Goal: Task Accomplishment & Management: Complete application form

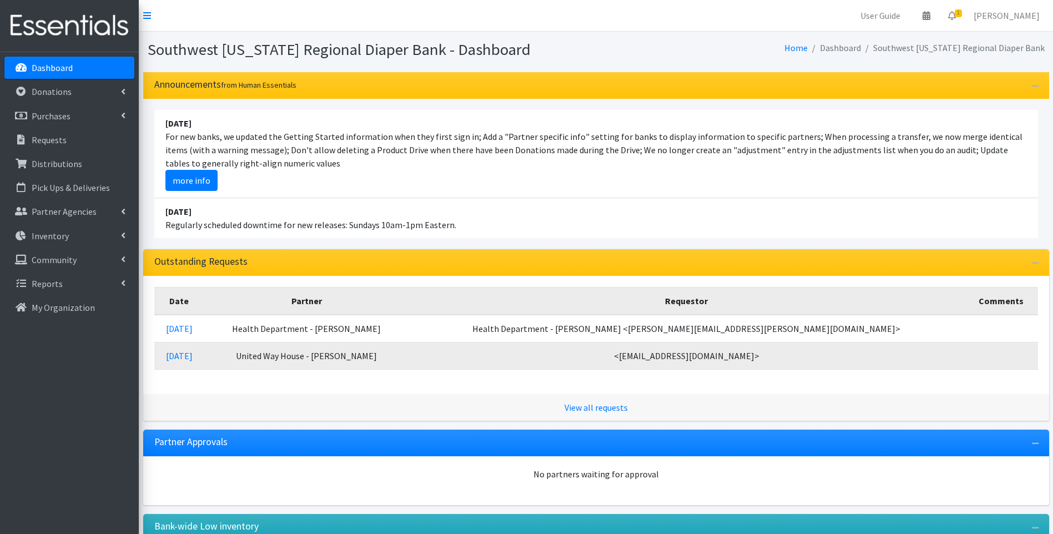
click at [512, 192] on li "[DATE] For new banks, we updated the Getting Started information when they firs…" at bounding box center [596, 154] width 884 height 88
click at [53, 164] on p "Distributions" at bounding box center [57, 163] width 51 height 11
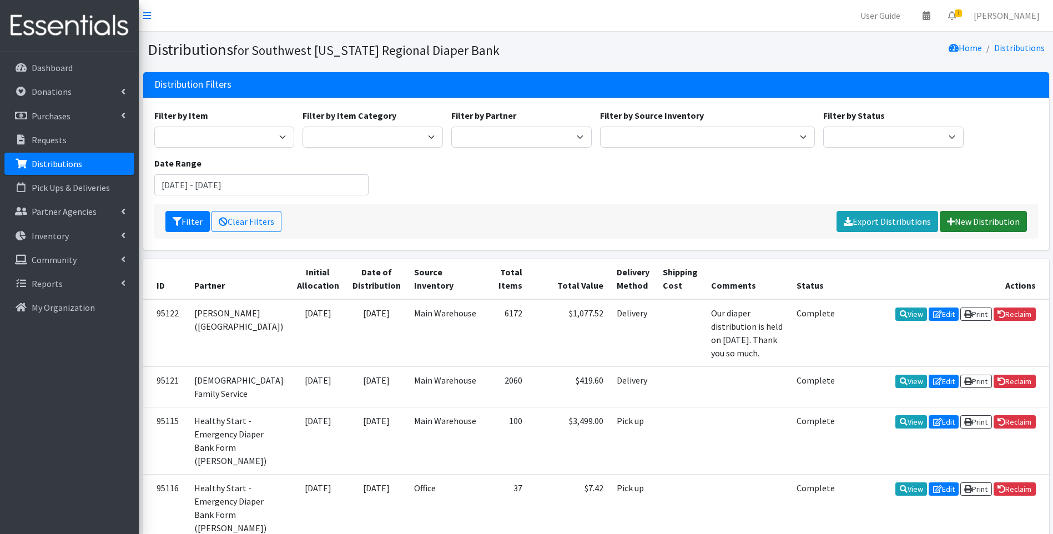
click at [974, 217] on link "New Distribution" at bounding box center [983, 221] width 87 height 21
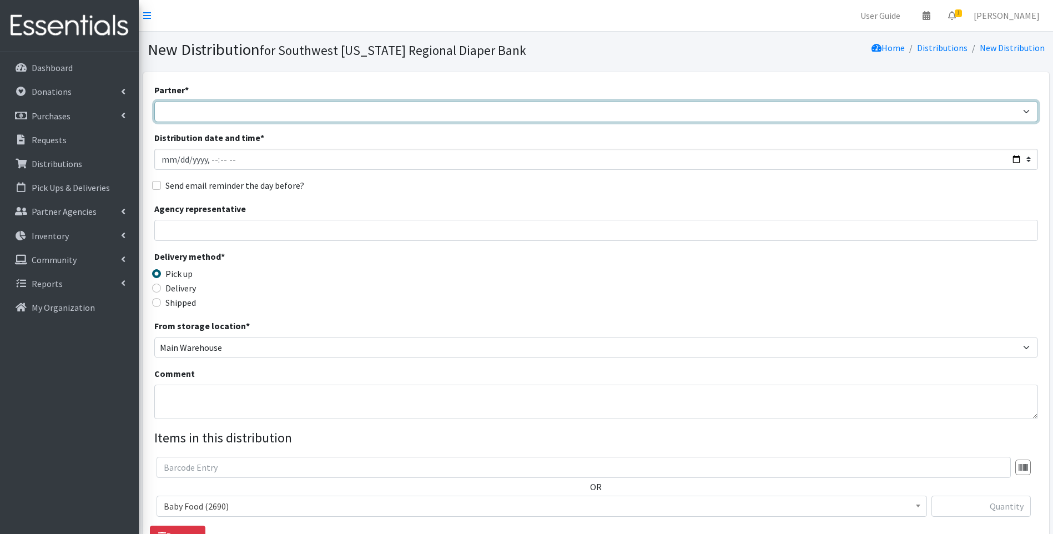
click at [288, 115] on select "ACT Abuse Counseling & Treatment Bayshore Fire Department Bonita Springs Assist…" at bounding box center [596, 111] width 884 height 21
select select "3690"
click at [154, 101] on select "ACT Abuse Counseling & Treatment Bayshore Fire Department Bonita Springs Assist…" at bounding box center [596, 111] width 884 height 21
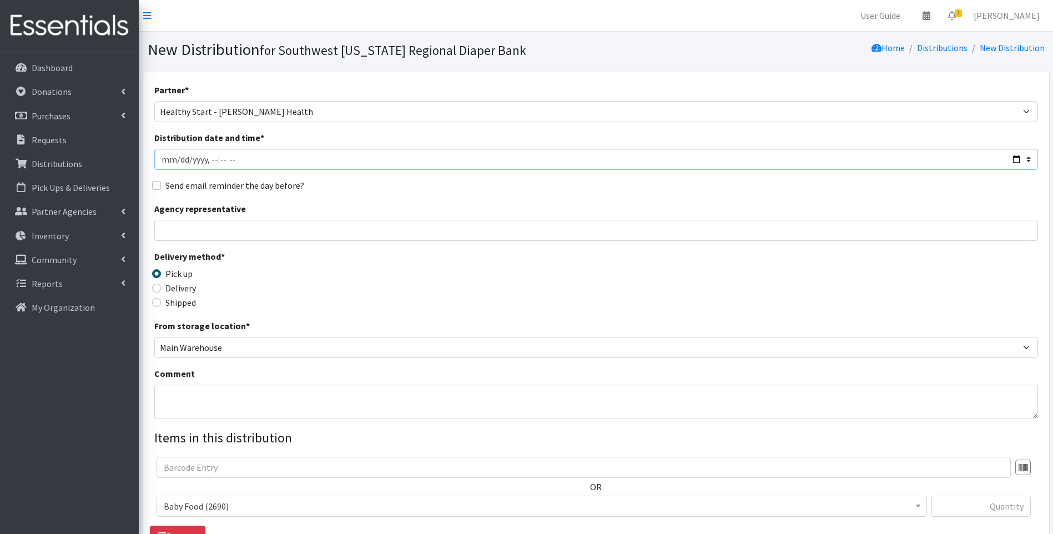
click at [1015, 159] on input "Distribution date and time *" at bounding box center [596, 159] width 884 height 21
type input "2025-08-25T09:30"
click at [432, 294] on div "Delivery method * Pick up Delivery Shipped Shipping cost" at bounding box center [596, 284] width 884 height 69
click at [241, 398] on textarea "Comment" at bounding box center [596, 402] width 884 height 34
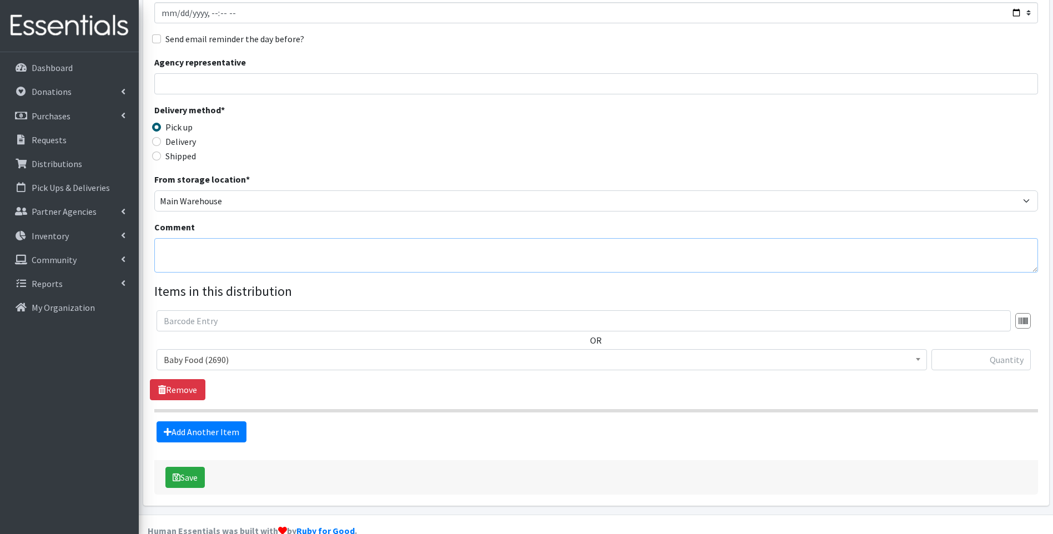
scroll to position [148, 0]
click at [284, 353] on span "Baby Food (2690)" at bounding box center [542, 358] width 756 height 16
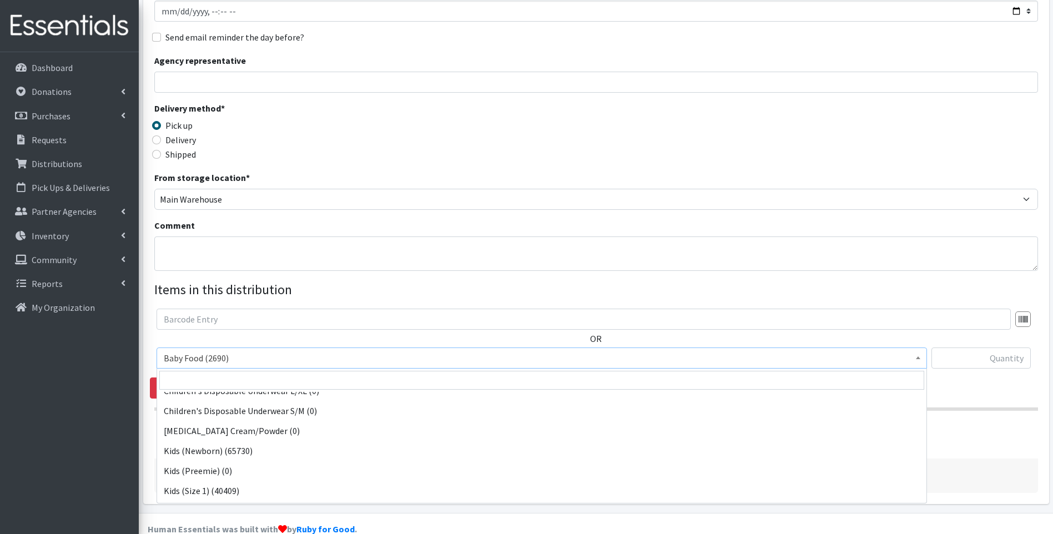
scroll to position [74, 0]
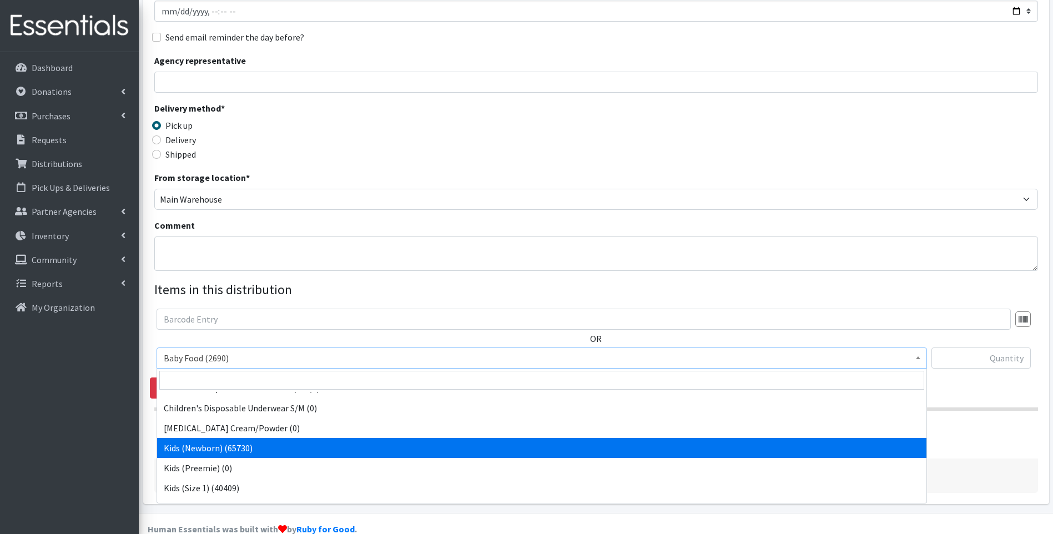
select select "10064"
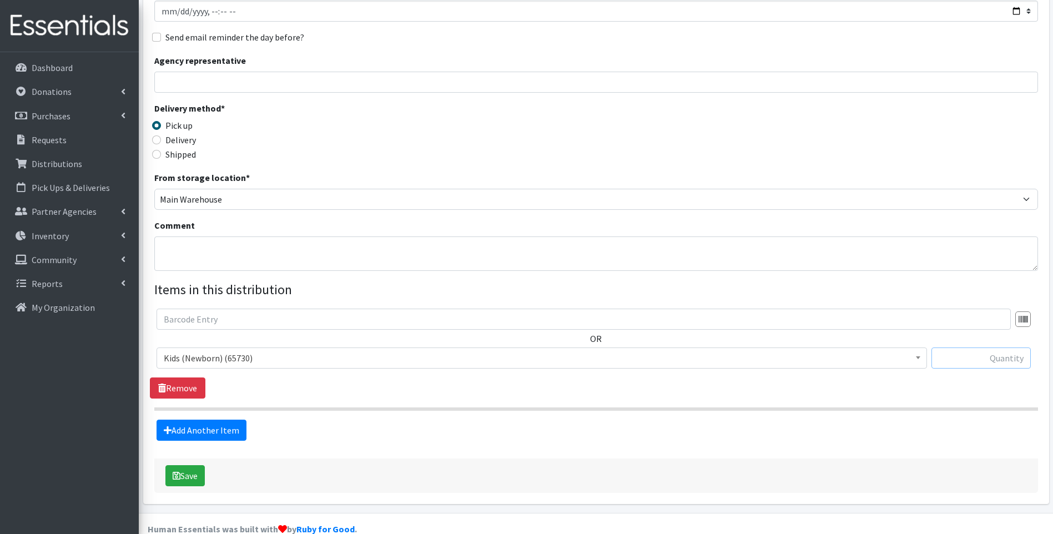
click at [993, 361] on input "text" at bounding box center [981, 358] width 99 height 21
type input "1232"
click at [189, 425] on link "Add Another Item" at bounding box center [202, 430] width 90 height 21
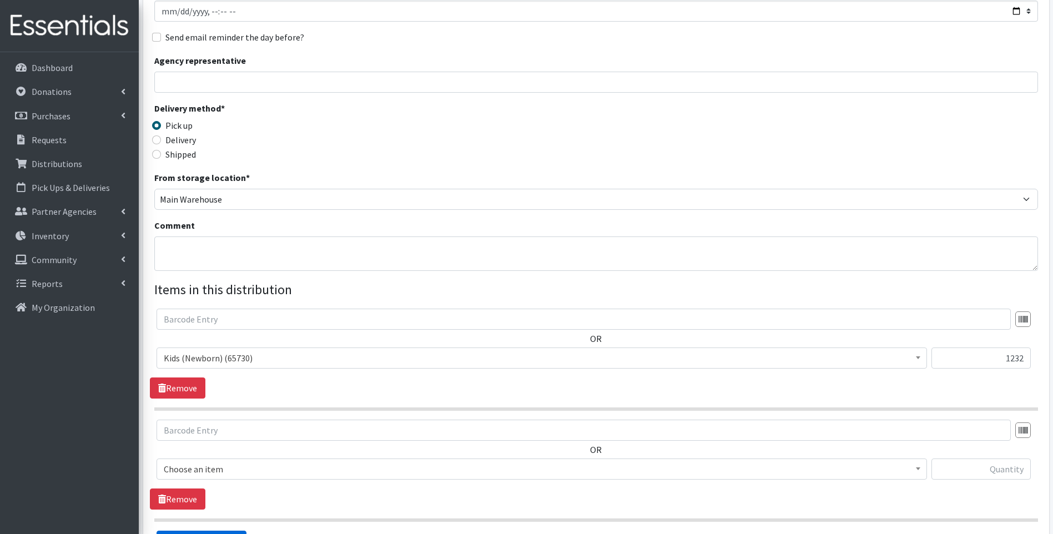
scroll to position [280, 0]
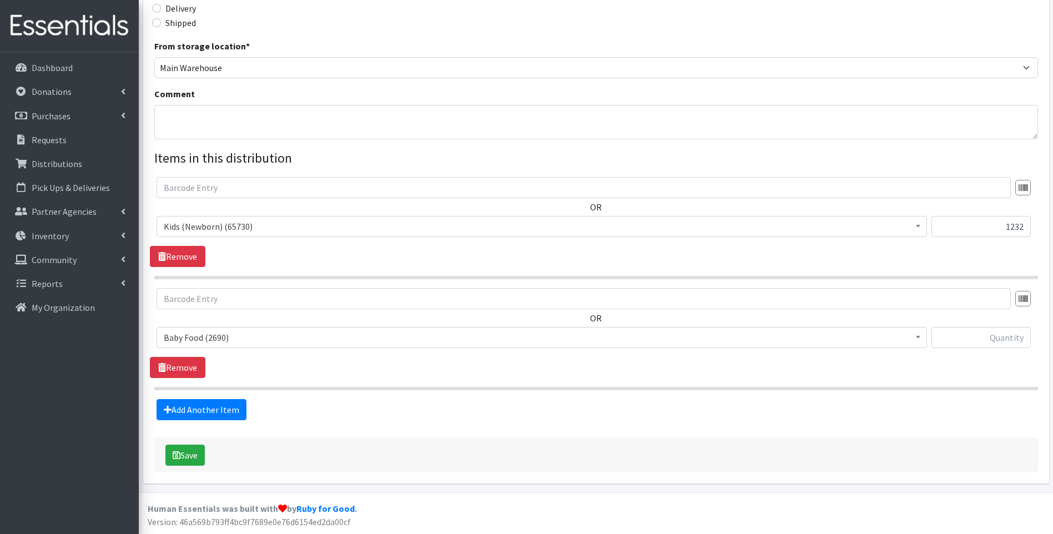
click at [291, 336] on span "Baby Food (2690)" at bounding box center [542, 338] width 756 height 16
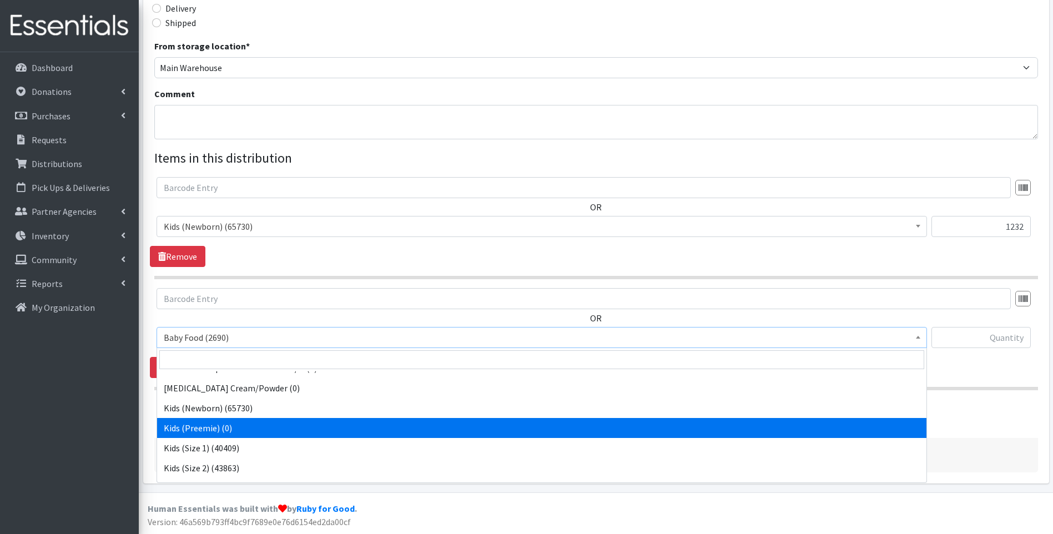
scroll to position [111, 0]
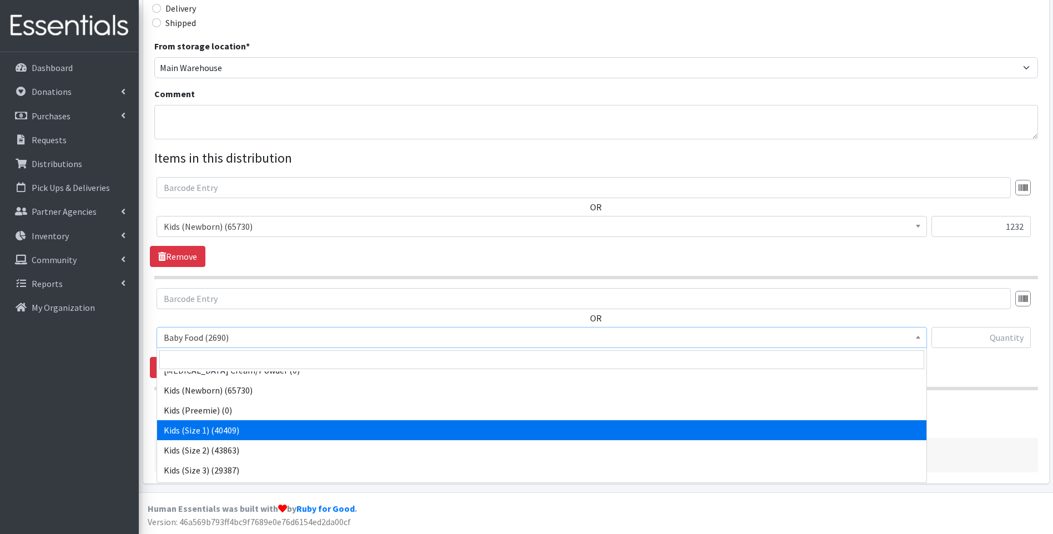
select select "10069"
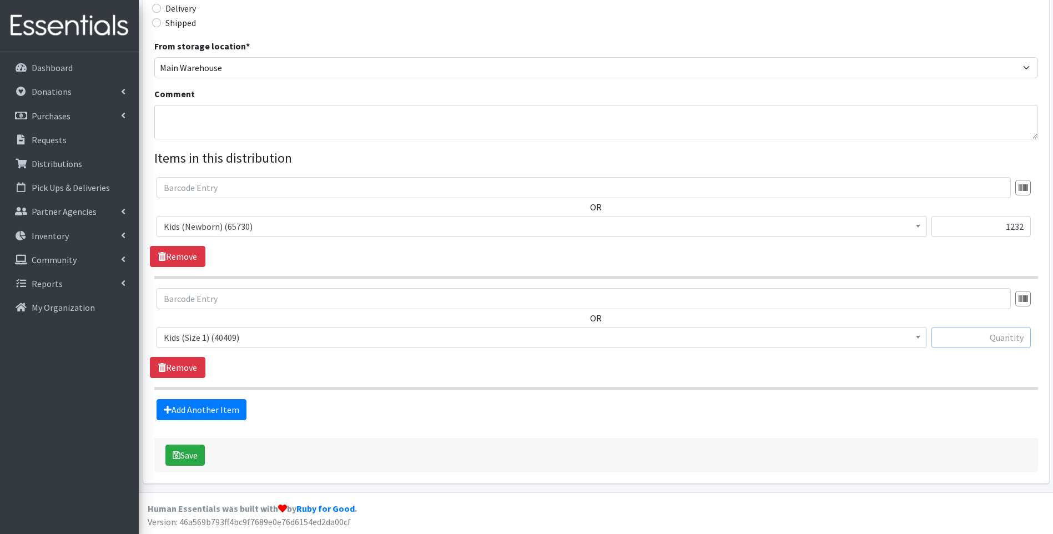
click at [994, 339] on input "text" at bounding box center [981, 337] width 99 height 21
type input "1188"
click at [167, 413] on icon at bounding box center [168, 409] width 8 height 9
click at [204, 409] on link "Add Another Item" at bounding box center [202, 409] width 90 height 21
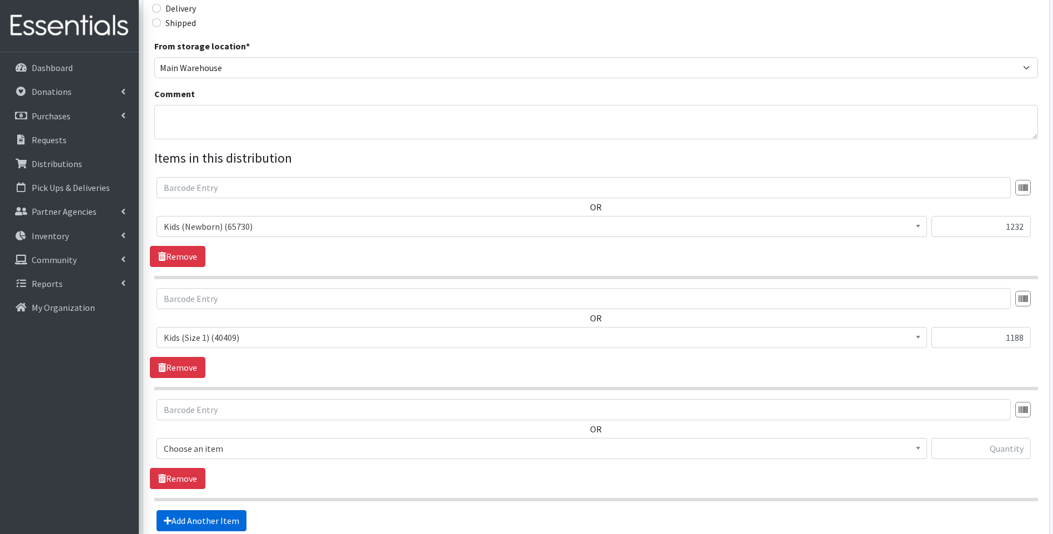
scroll to position [391, 0]
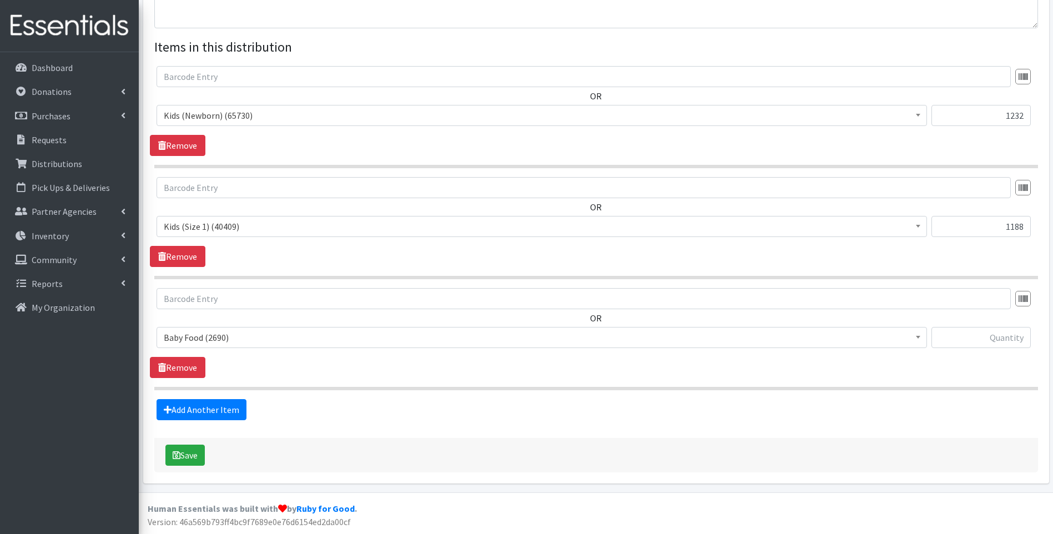
click at [263, 336] on span "Baby Food (2690)" at bounding box center [542, 338] width 756 height 16
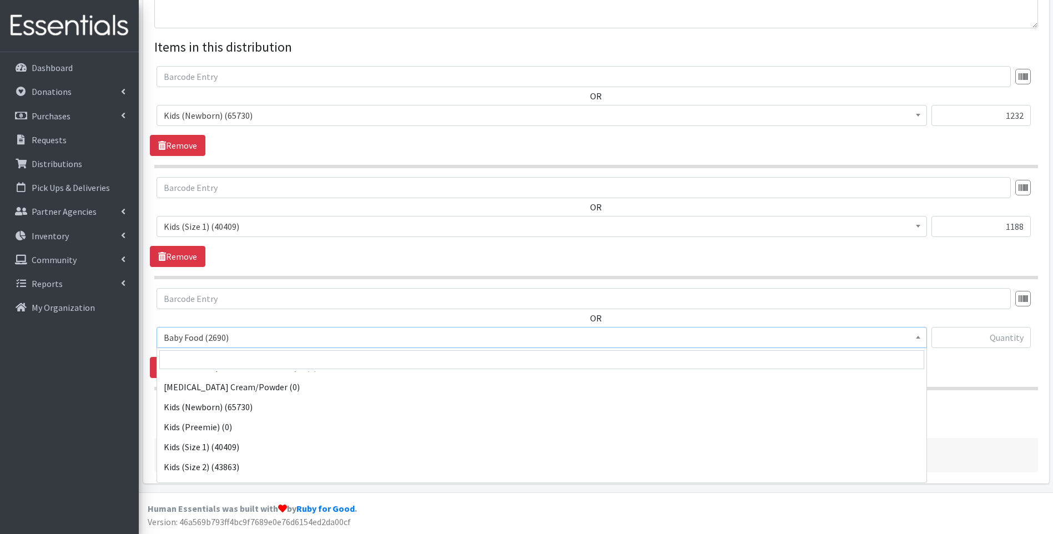
scroll to position [111, 0]
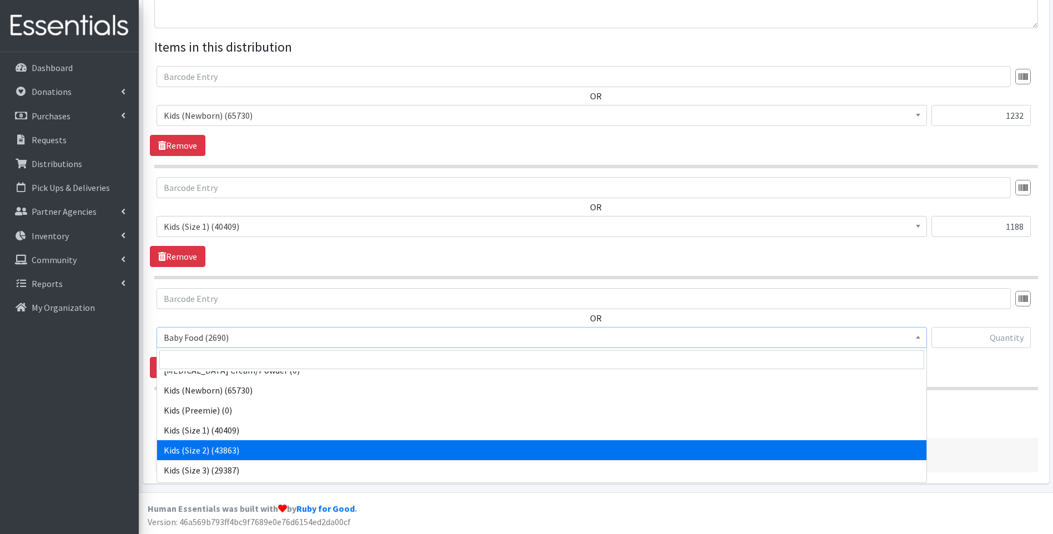
select select "10068"
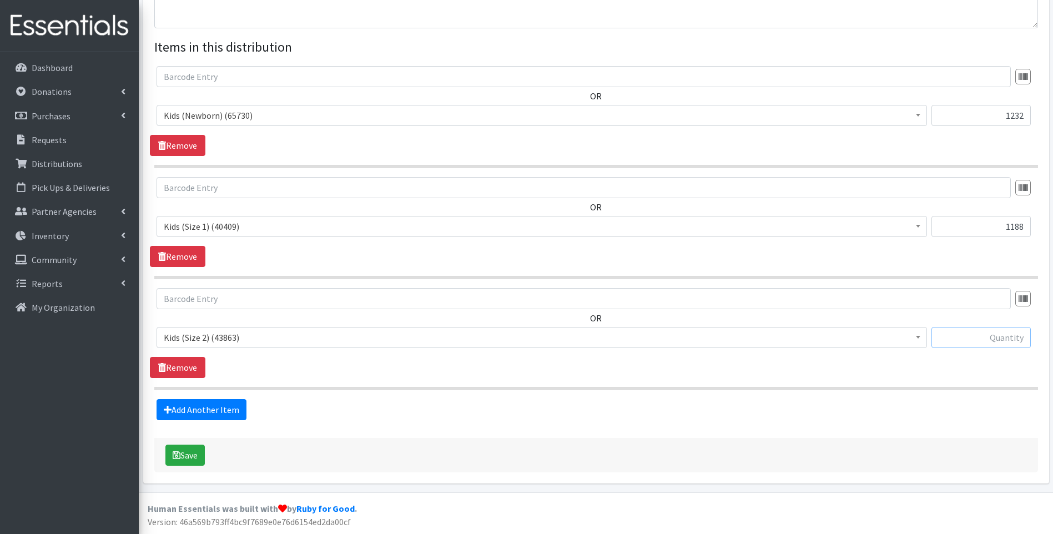
click at [988, 333] on input "text" at bounding box center [981, 337] width 99 height 21
type input "1260"
click at [241, 402] on link "Add Another Item" at bounding box center [202, 409] width 90 height 21
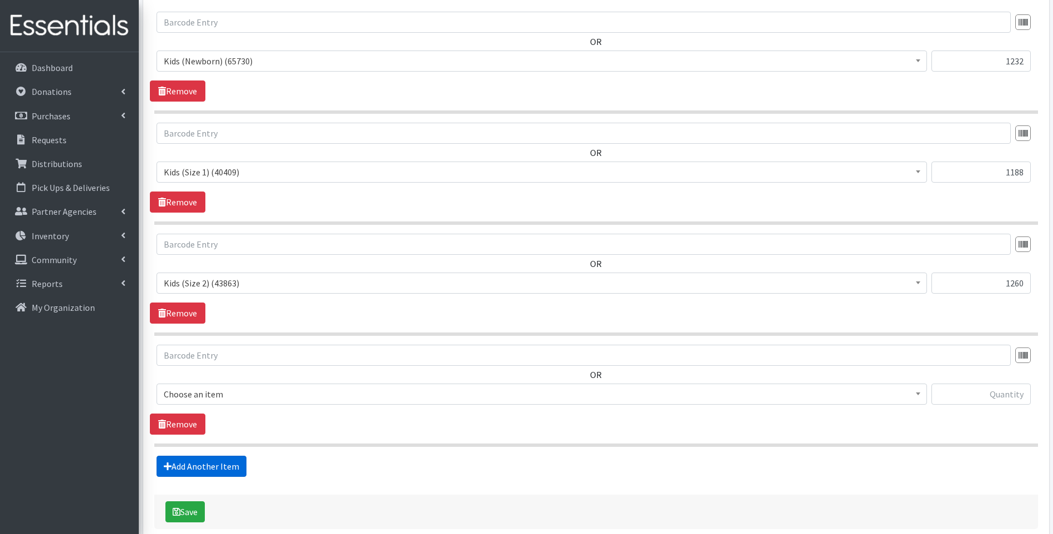
scroll to position [502, 0]
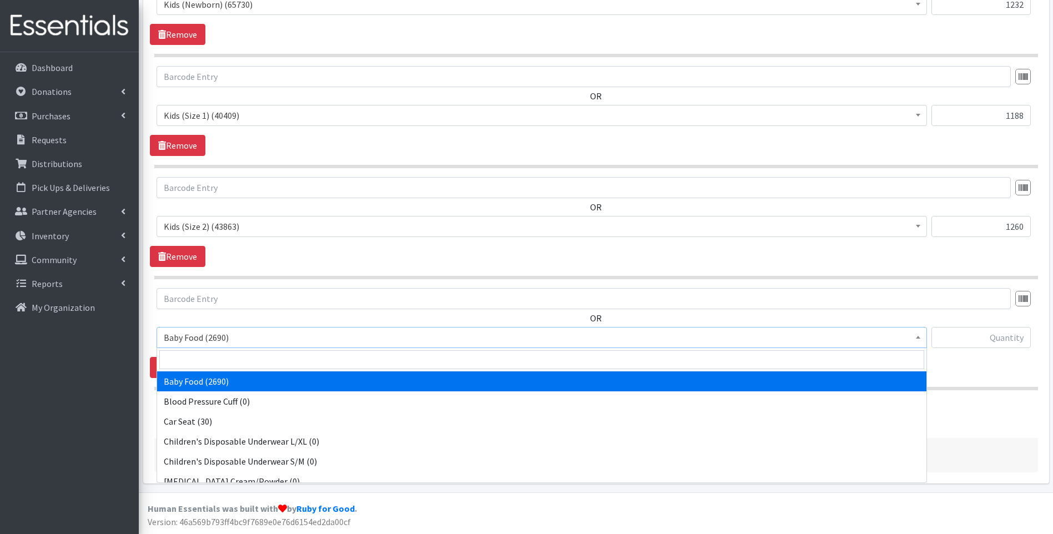
click at [283, 340] on span "Baby Food (2690)" at bounding box center [542, 338] width 756 height 16
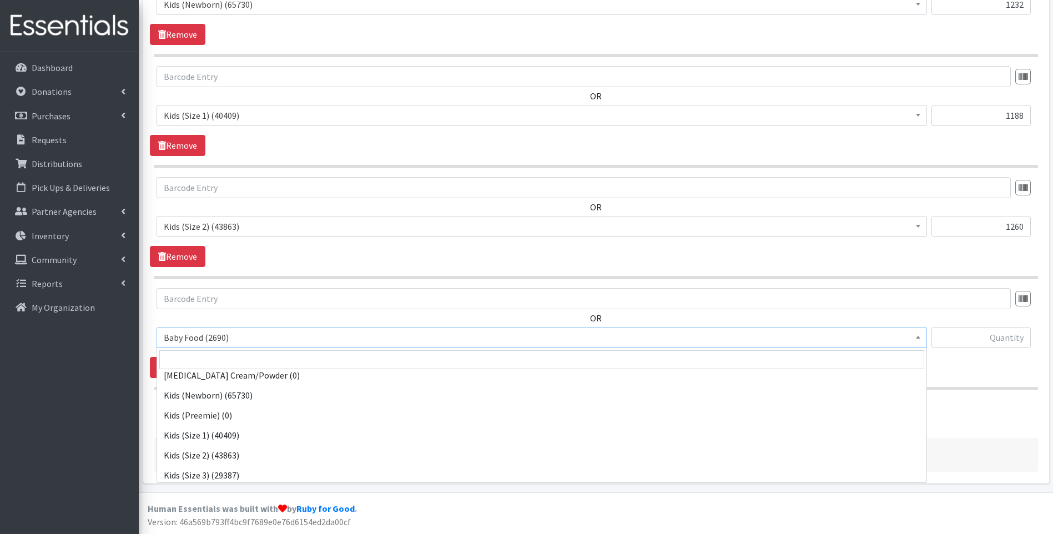
scroll to position [111, 0]
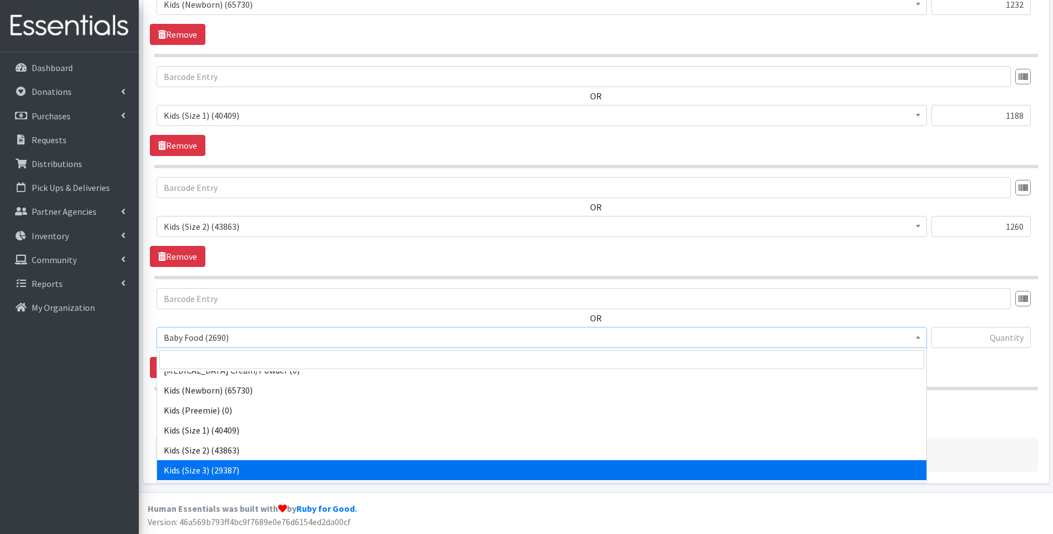
select select "10061"
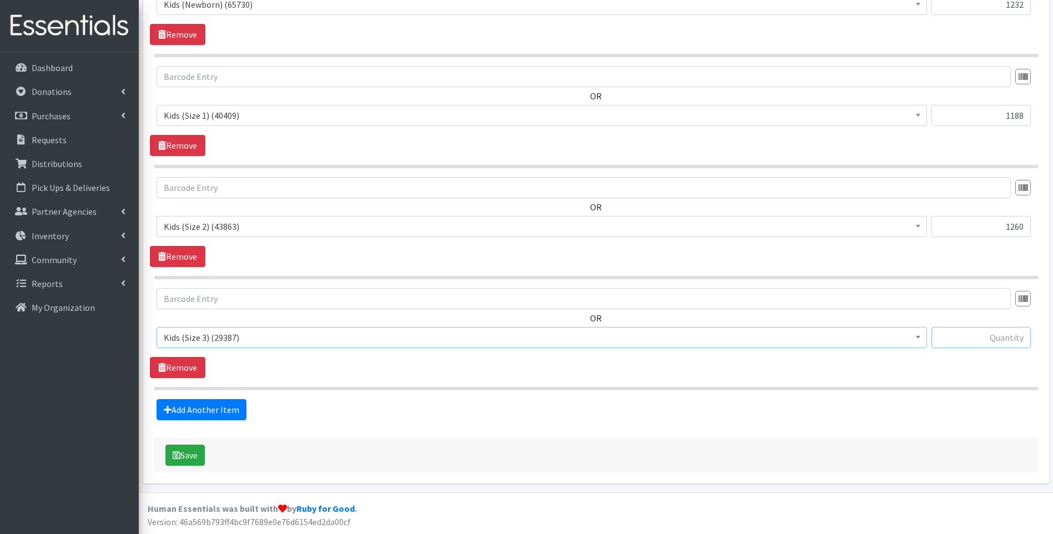
click at [988, 333] on input "text" at bounding box center [981, 337] width 99 height 21
type input "1584"
click at [216, 411] on link "Add Another Item" at bounding box center [202, 409] width 90 height 21
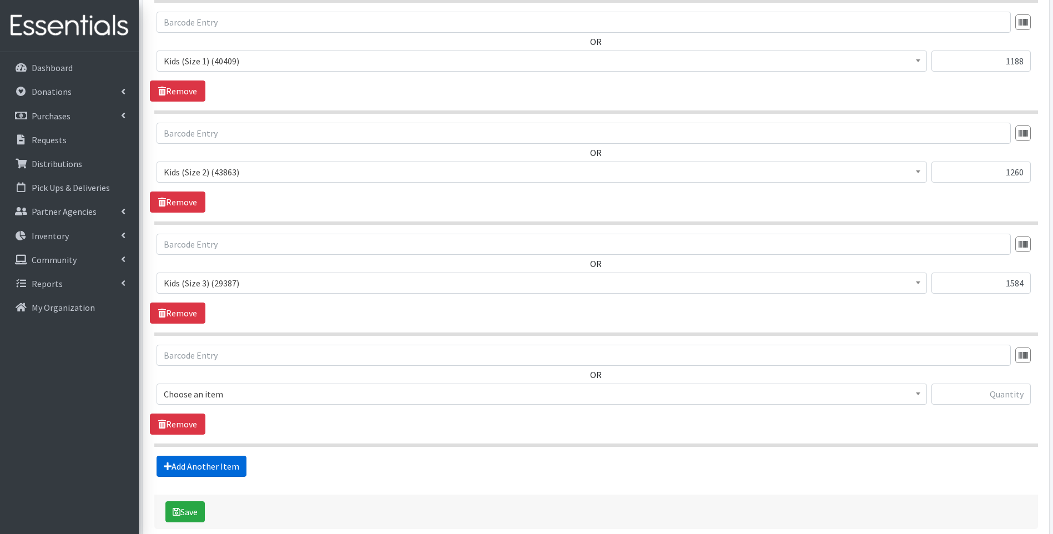
scroll to position [613, 0]
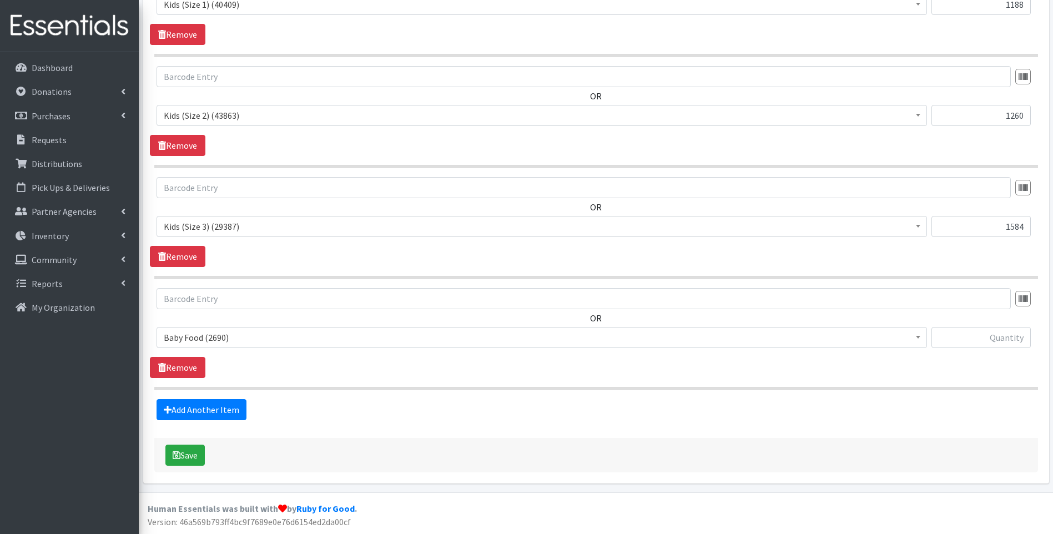
click at [291, 344] on span "Baby Food (2690)" at bounding box center [542, 338] width 756 height 16
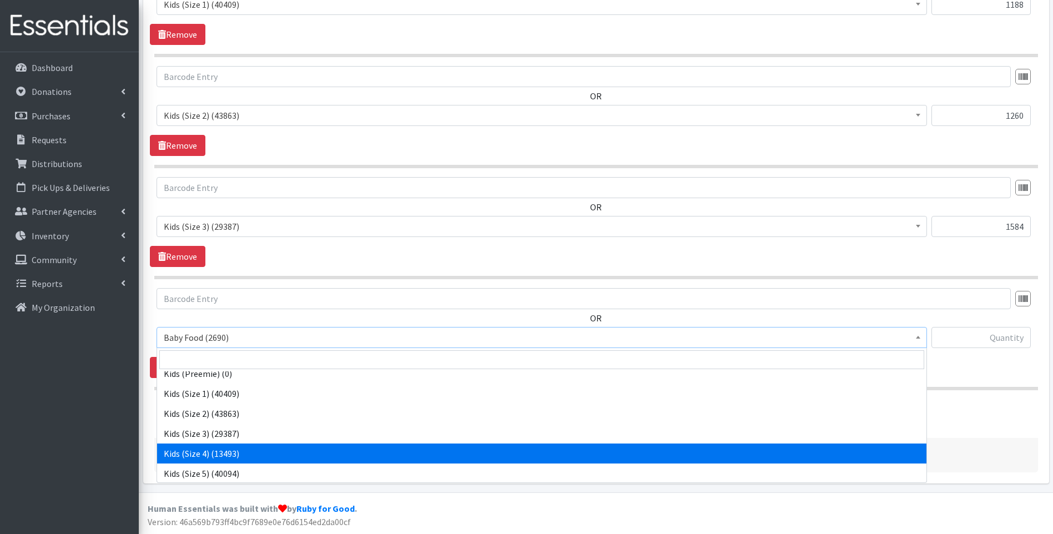
scroll to position [148, 0]
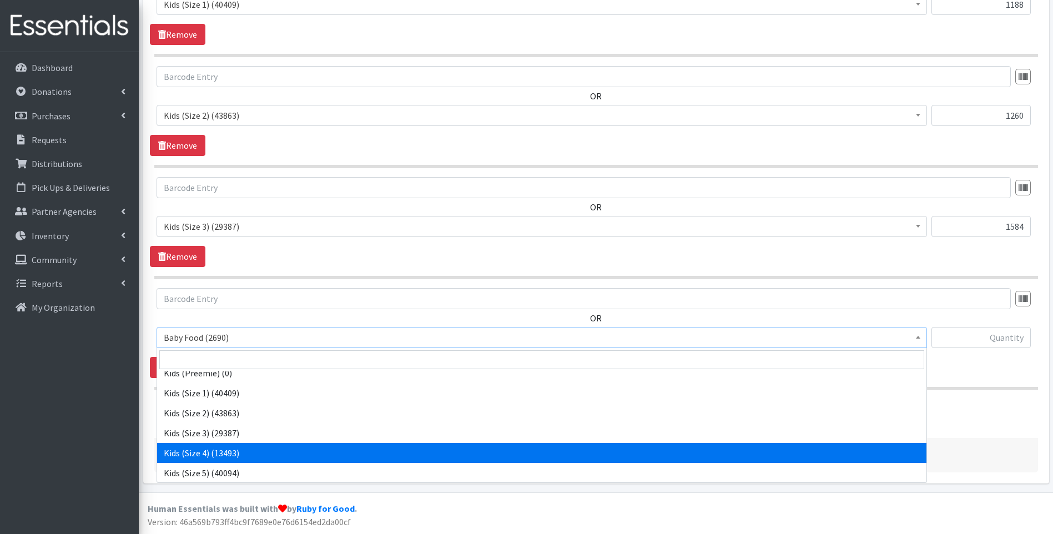
select select "10078"
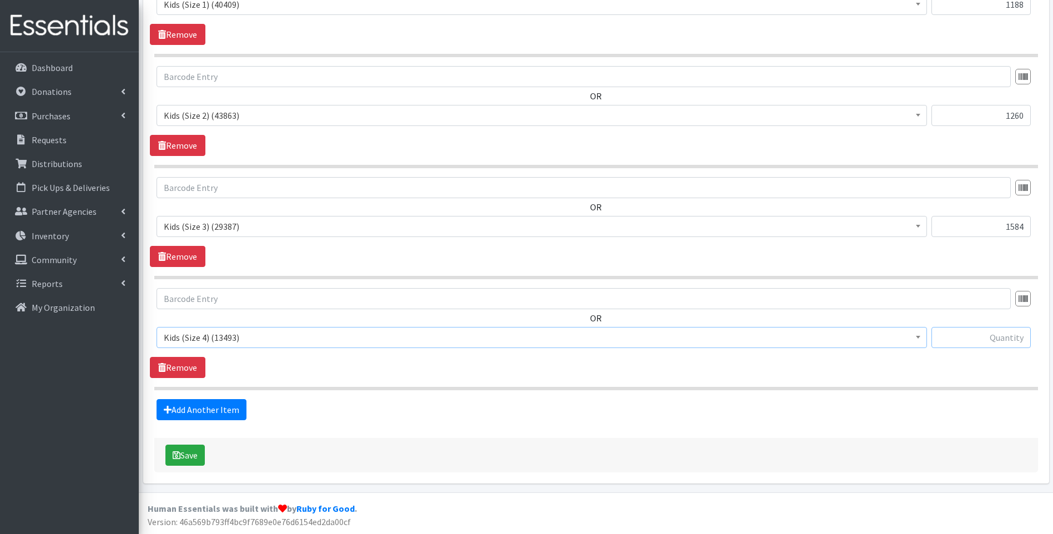
click at [985, 329] on input "text" at bounding box center [981, 337] width 99 height 21
type input "1800"
click at [223, 408] on link "Add Another Item" at bounding box center [202, 409] width 90 height 21
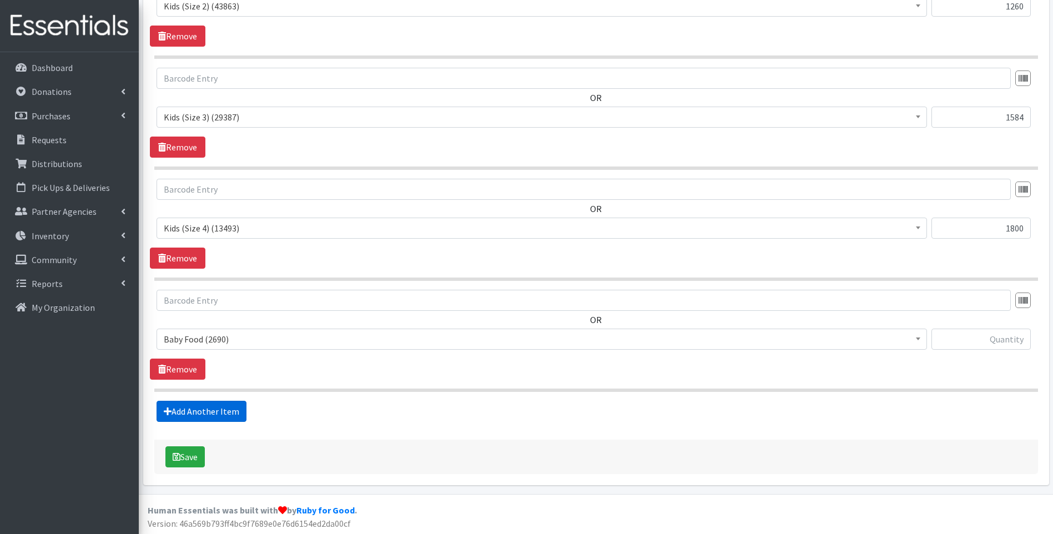
scroll to position [724, 0]
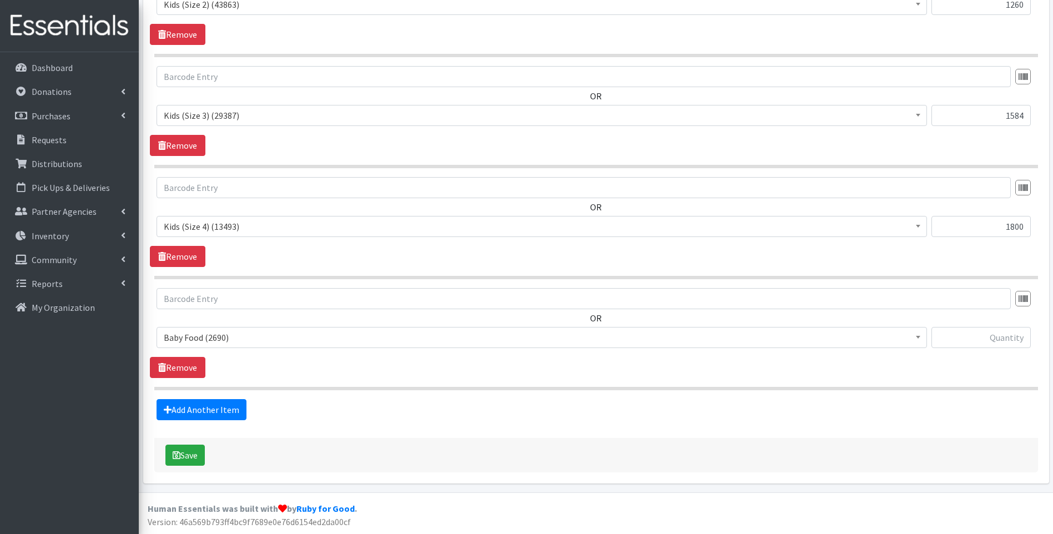
click at [259, 333] on span "Baby Food (2690)" at bounding box center [542, 338] width 756 height 16
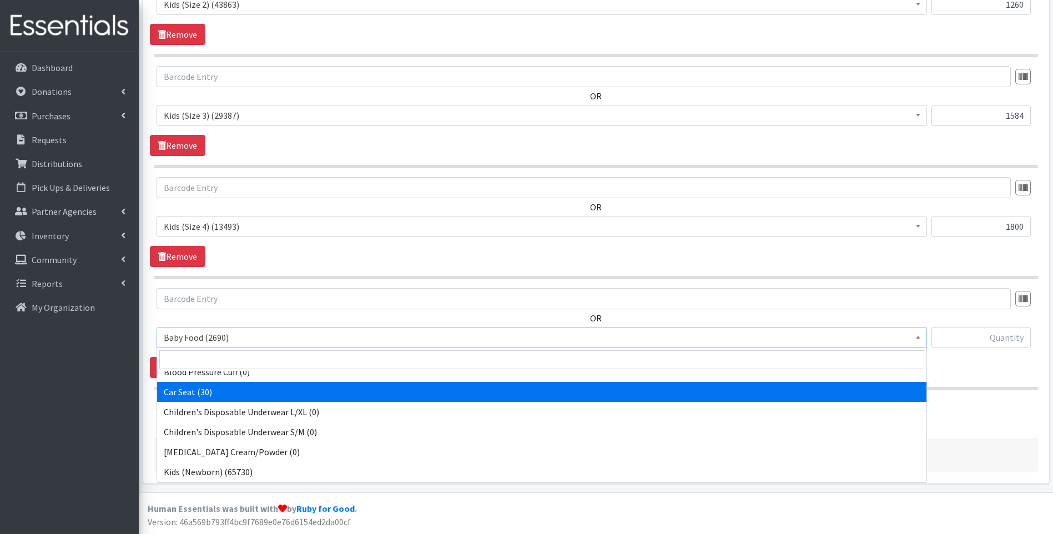
scroll to position [148, 0]
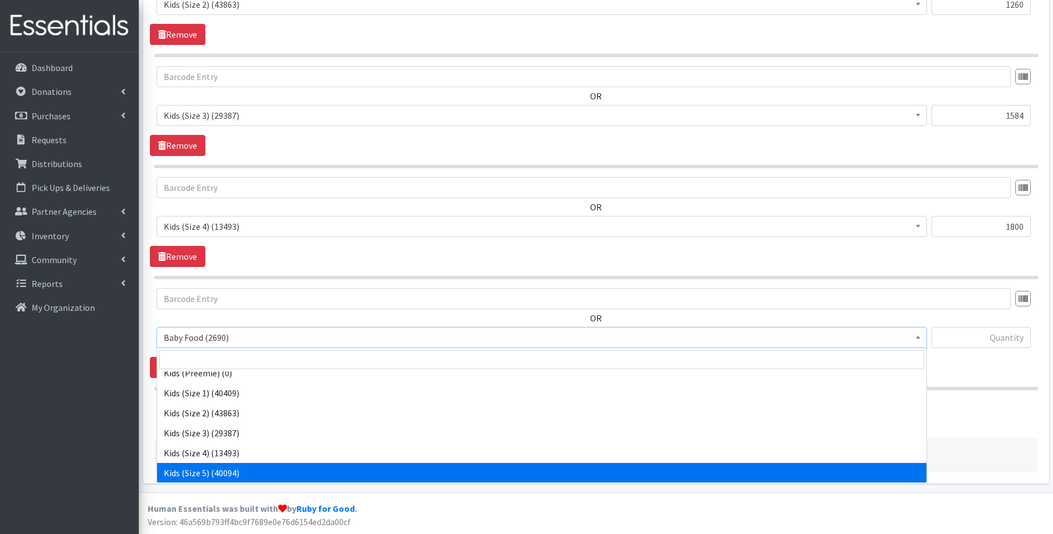
select select "10042"
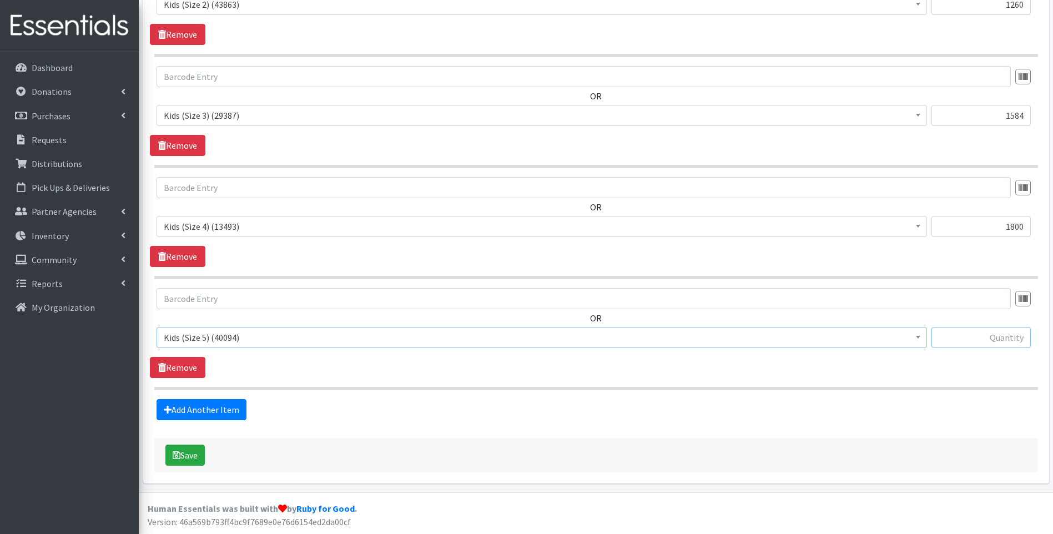
click at [967, 341] on input "text" at bounding box center [981, 337] width 99 height 21
type input "2000"
click at [209, 412] on link "Add Another Item" at bounding box center [202, 409] width 90 height 21
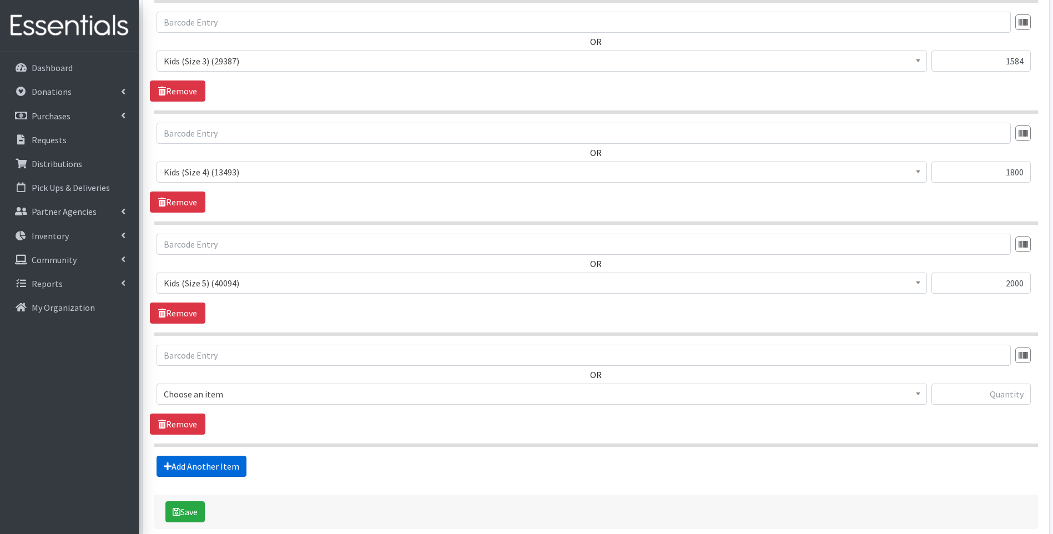
scroll to position [835, 0]
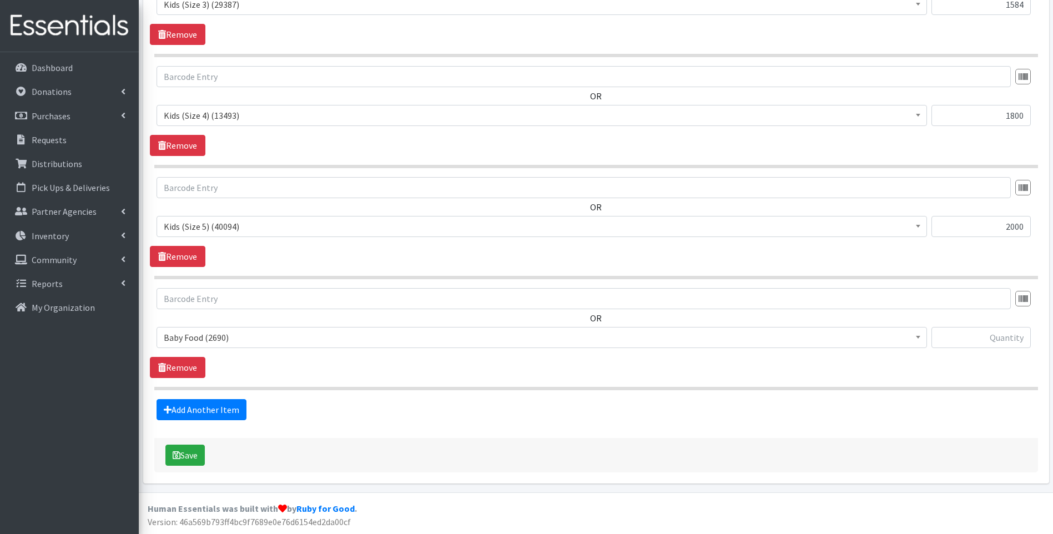
click at [299, 342] on span "Baby Food (2690)" at bounding box center [542, 338] width 756 height 16
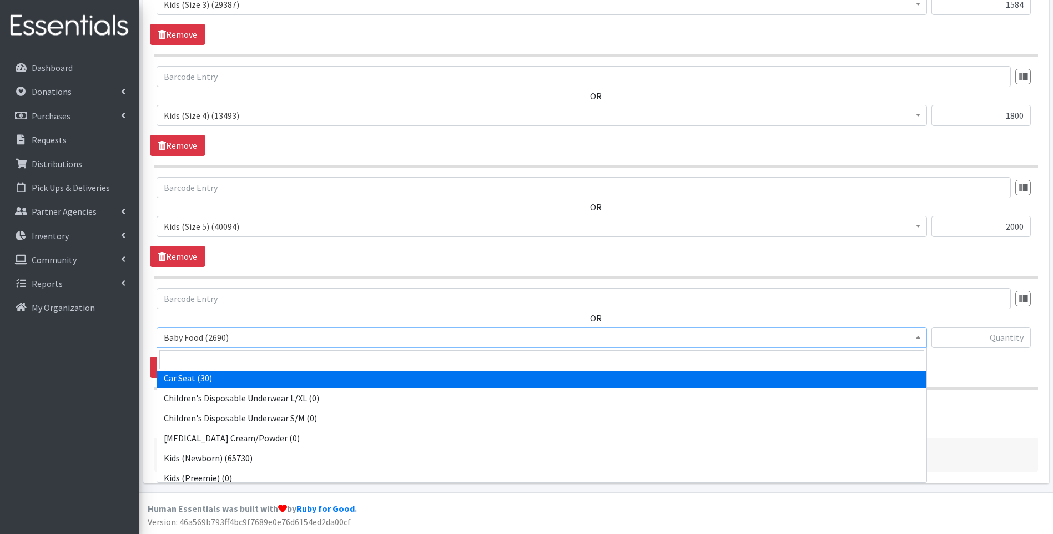
scroll to position [185, 0]
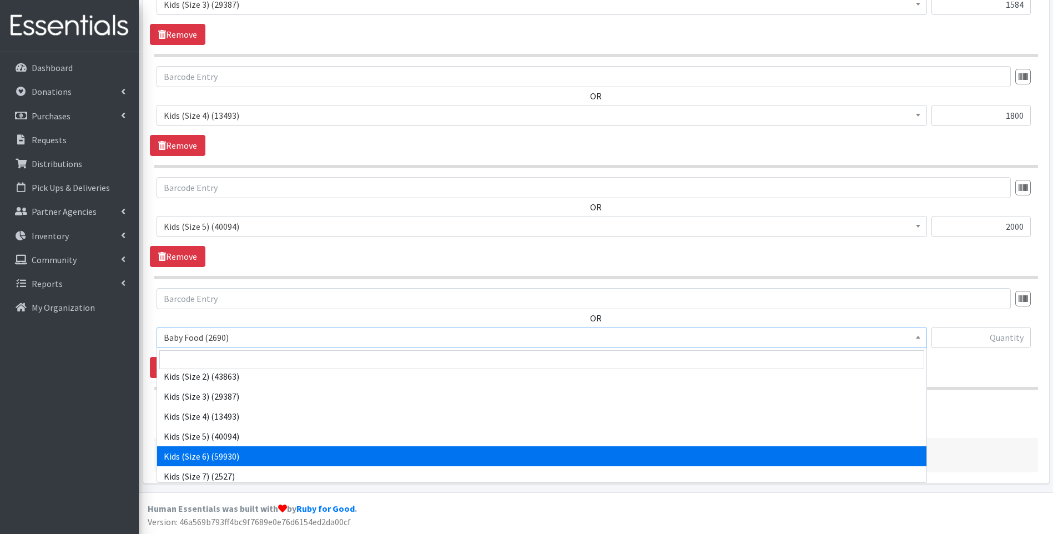
select select "10062"
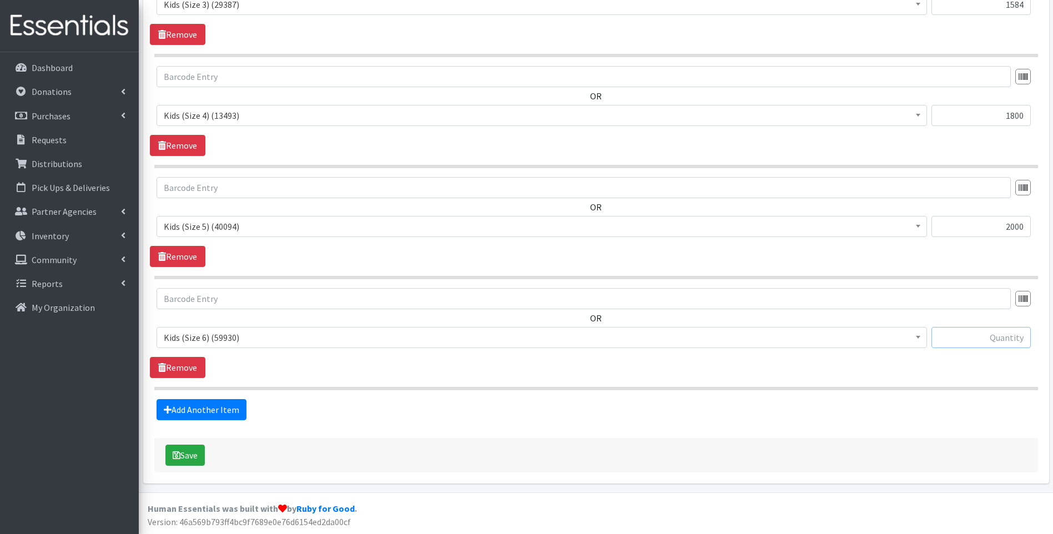
drag, startPoint x: 973, startPoint y: 337, endPoint x: 952, endPoint y: 335, distance: 21.8
click at [973, 336] on input "text" at bounding box center [981, 337] width 99 height 21
type input "1800"
click at [200, 403] on link "Add Another Item" at bounding box center [202, 409] width 90 height 21
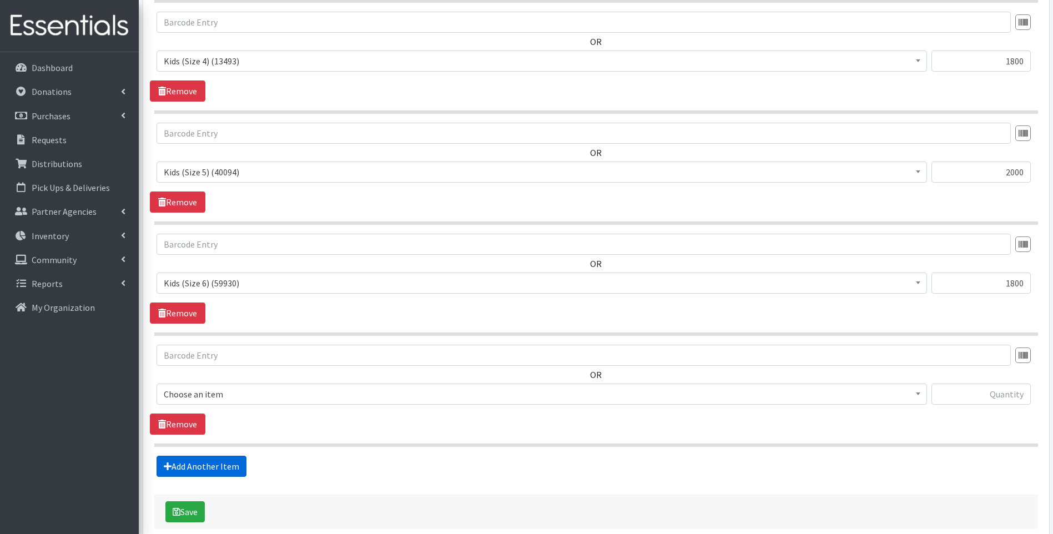
scroll to position [946, 0]
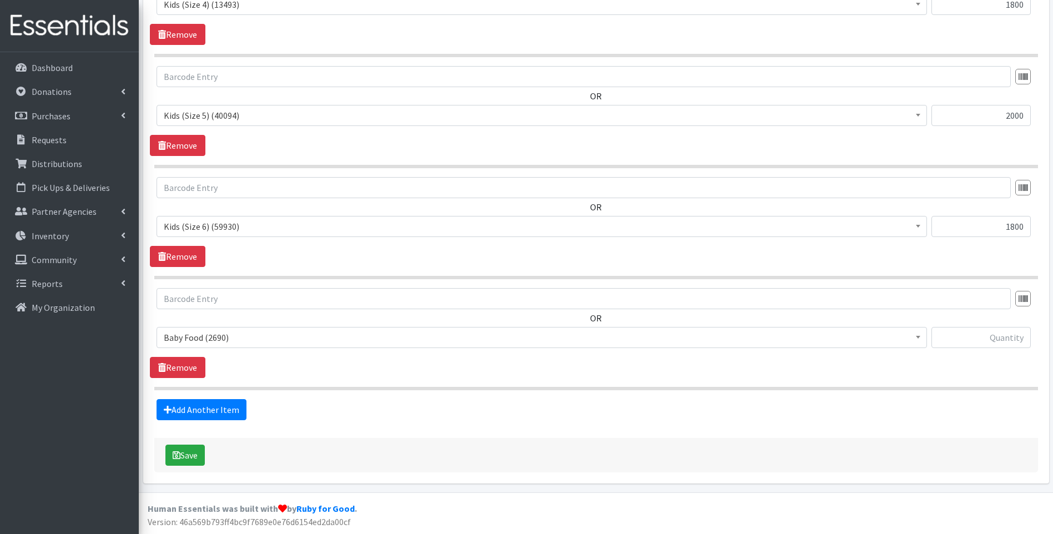
drag, startPoint x: 264, startPoint y: 339, endPoint x: 261, endPoint y: 347, distance: 8.5
click at [264, 340] on span "Baby Food (2690)" at bounding box center [542, 338] width 756 height 16
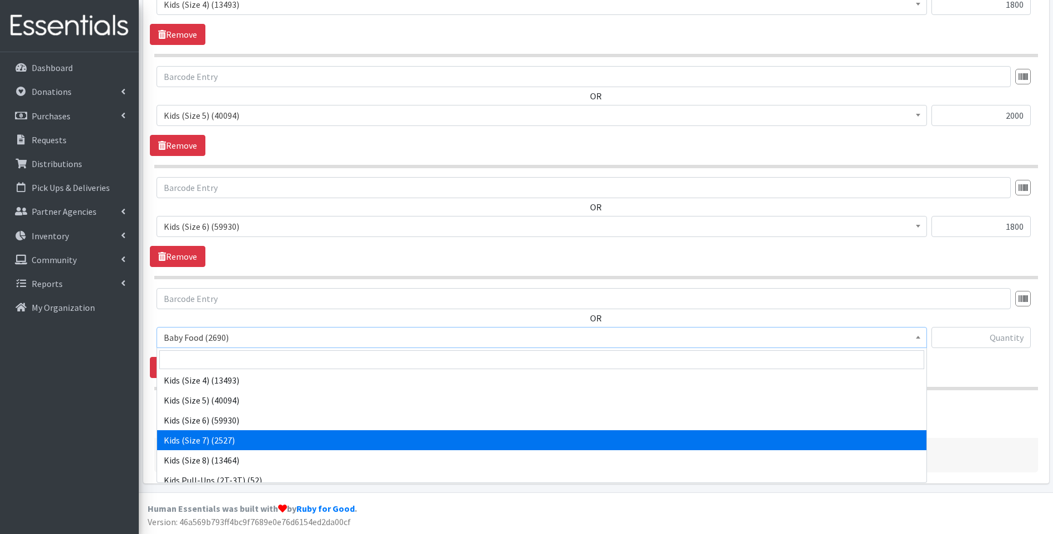
scroll to position [222, 0]
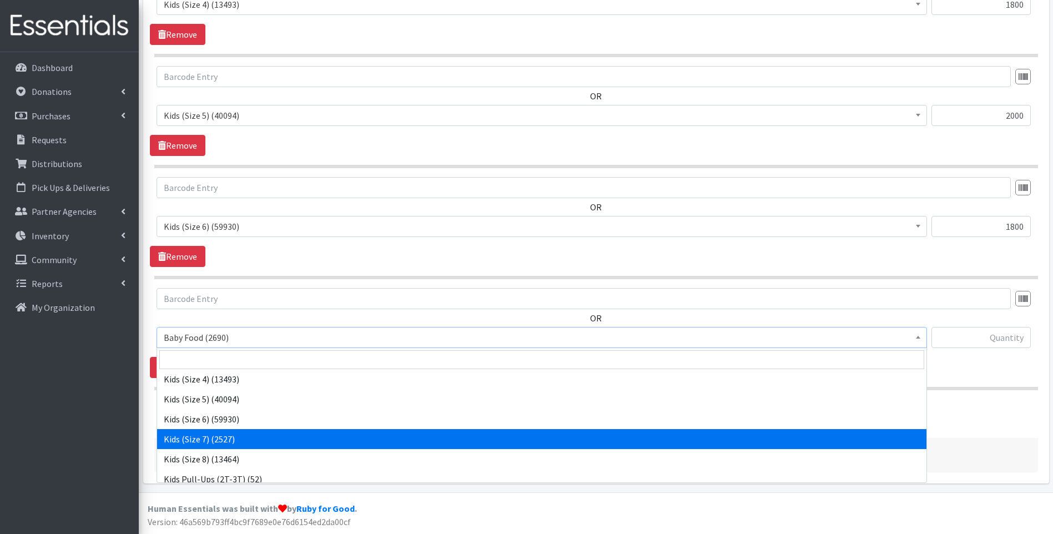
select select "13780"
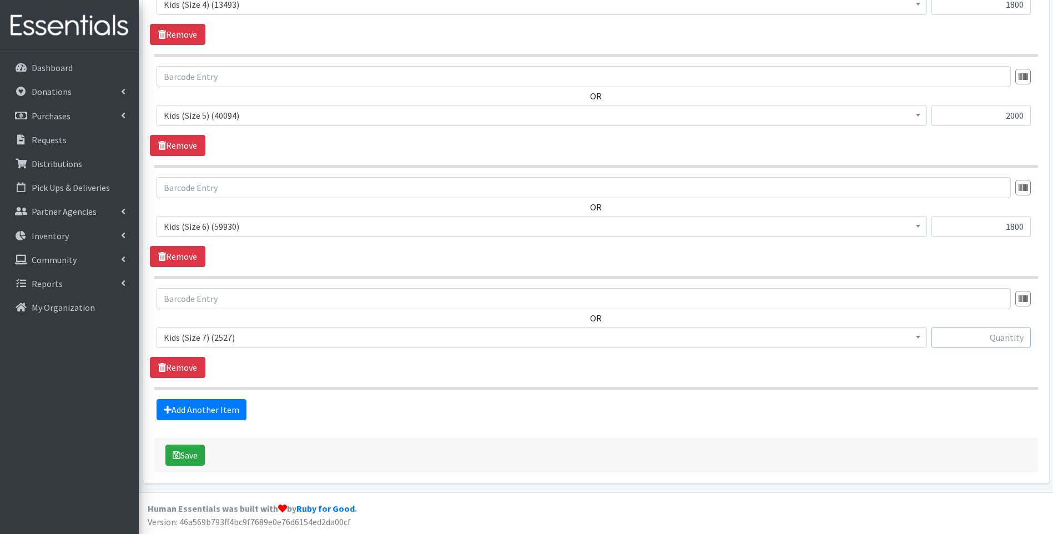
click at [975, 335] on input "text" at bounding box center [981, 337] width 99 height 21
type input "616"
click at [214, 410] on link "Add Another Item" at bounding box center [202, 409] width 90 height 21
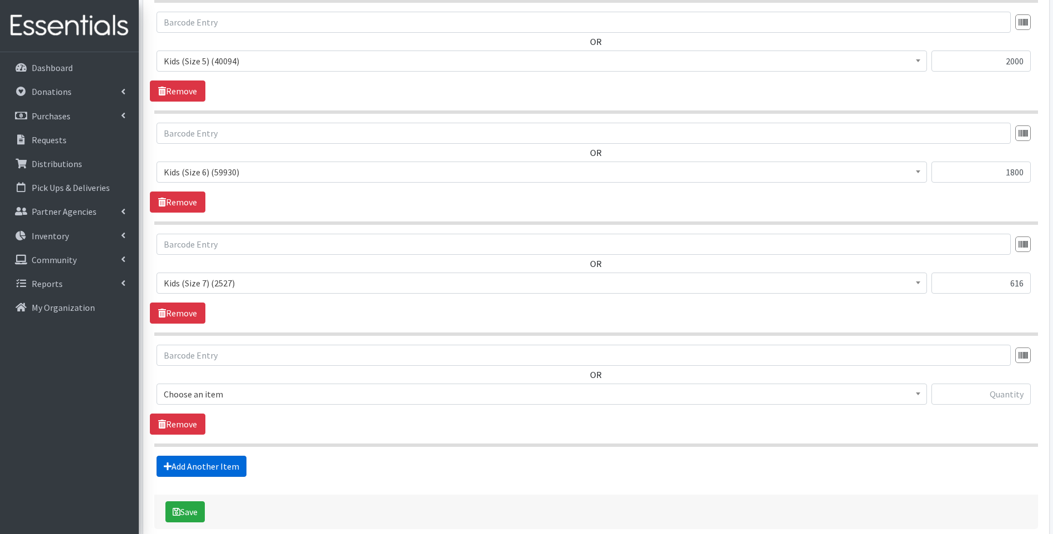
scroll to position [1057, 0]
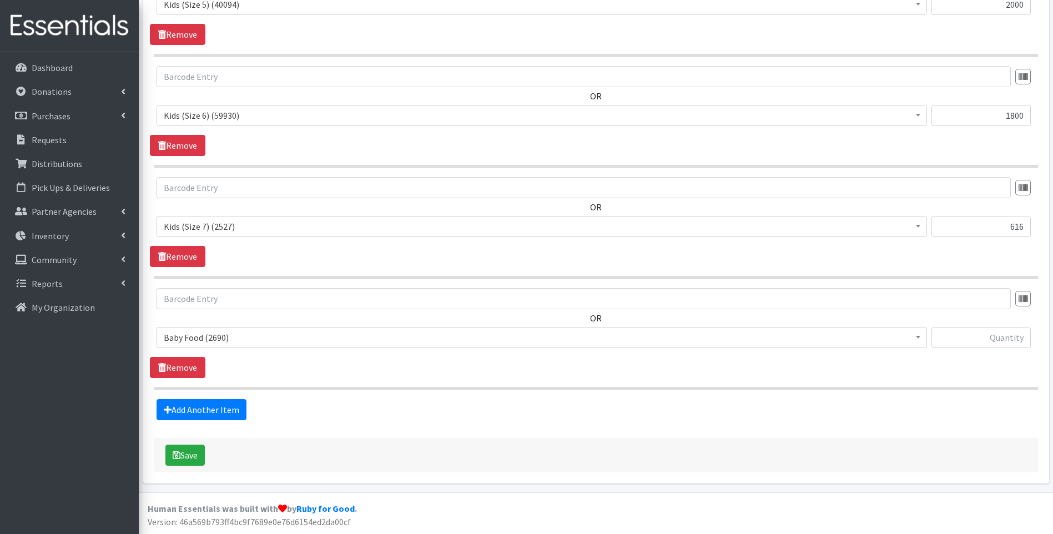
click at [265, 340] on span "Baby Food (2690)" at bounding box center [542, 338] width 756 height 16
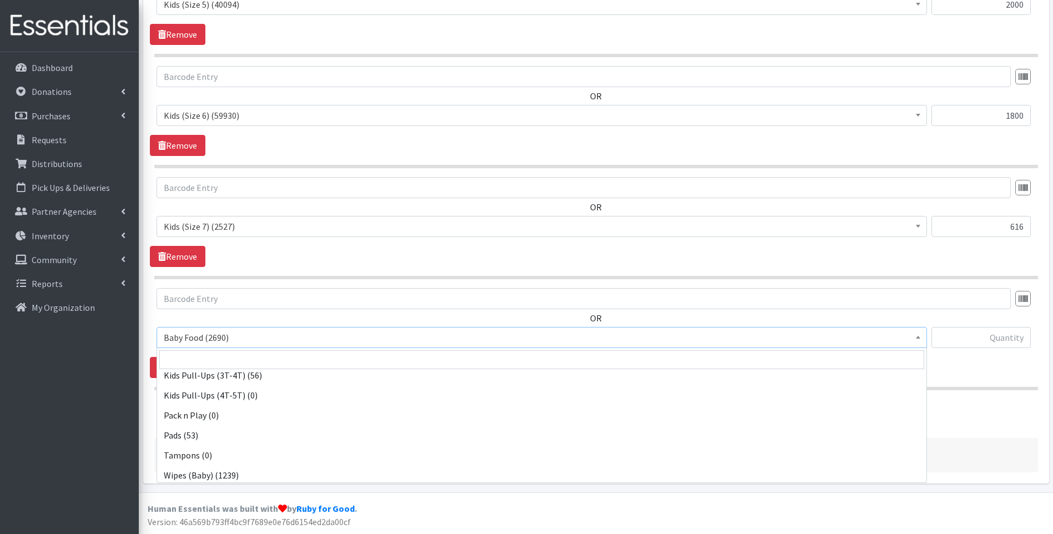
scroll to position [349, 0]
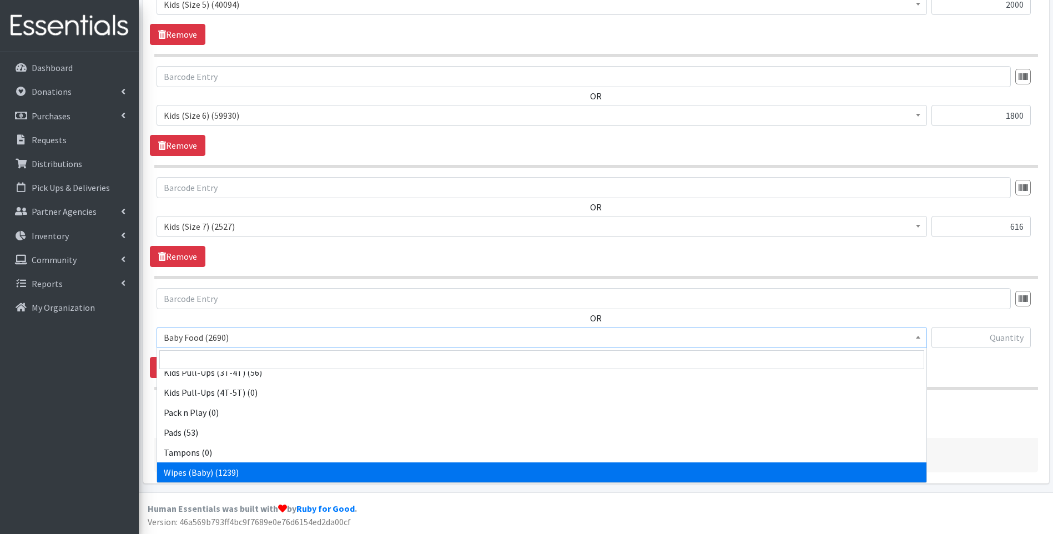
select select "10041"
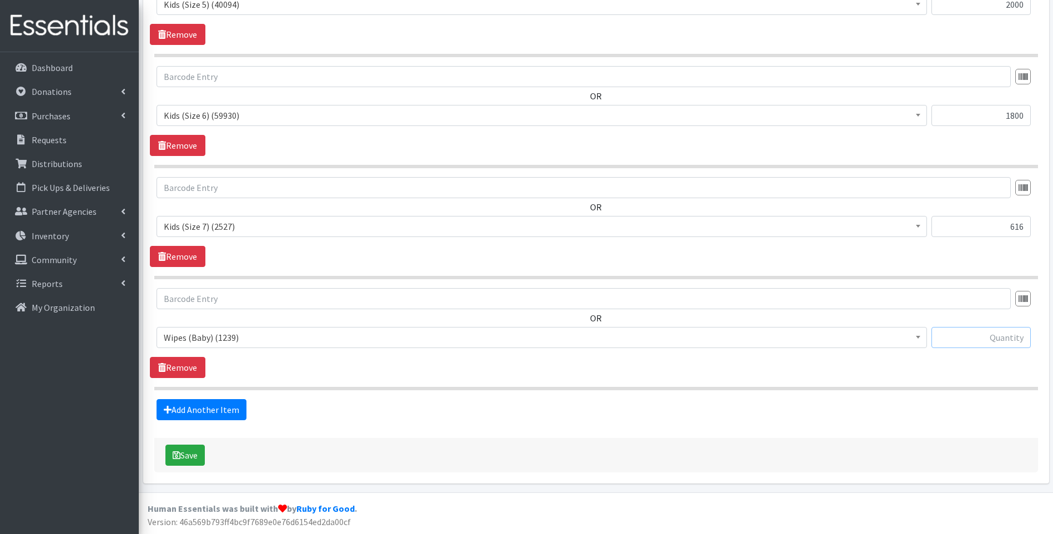
click at [975, 331] on input "text" at bounding box center [981, 337] width 99 height 21
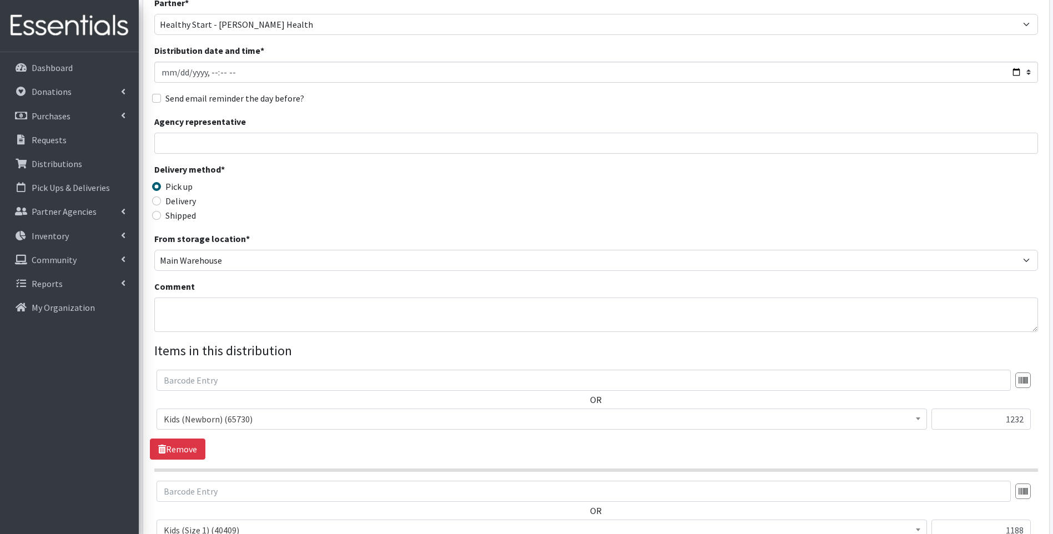
scroll to position [95, 0]
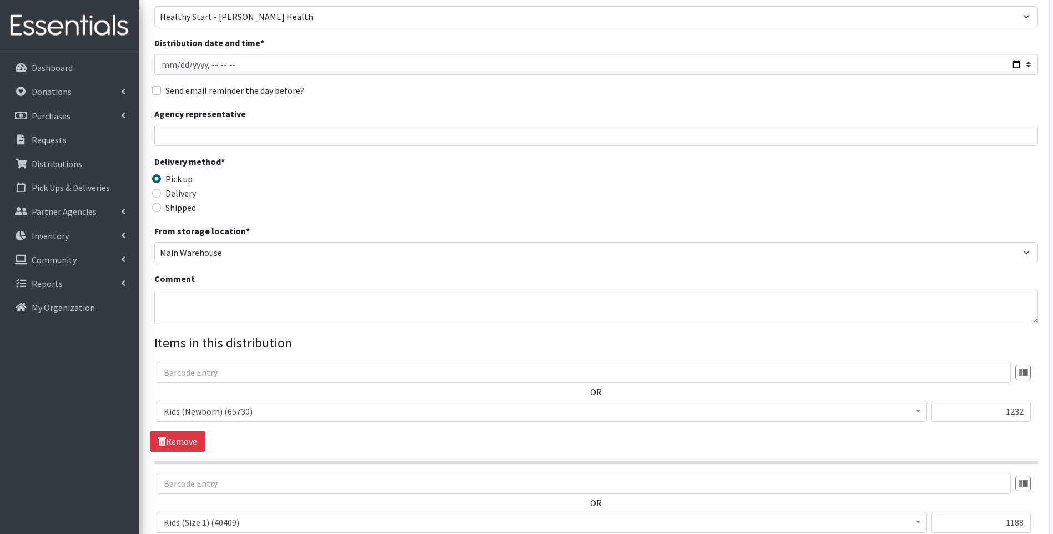
type input "162"
click at [209, 310] on textarea "Comment" at bounding box center [596, 307] width 884 height 34
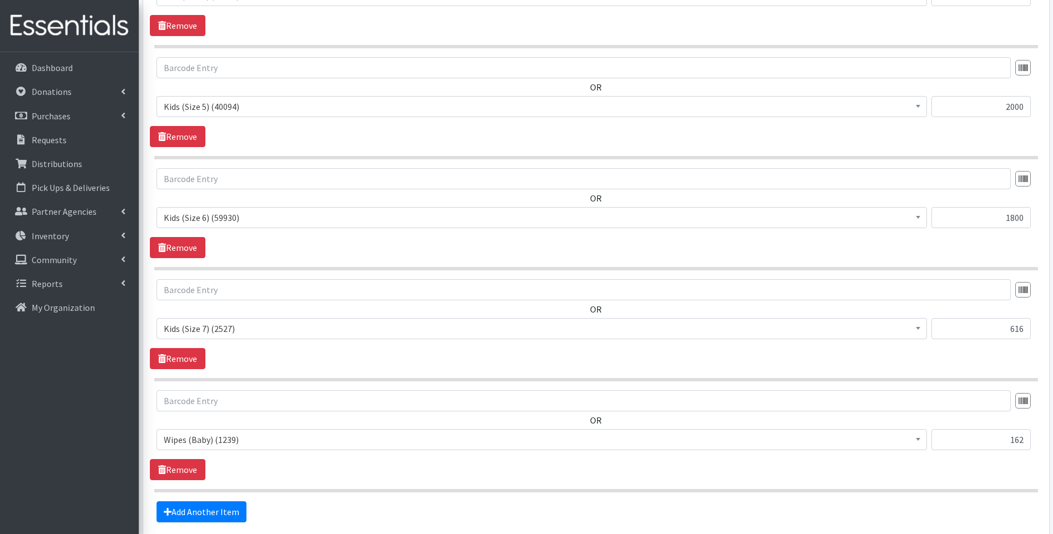
scroll to position [1020, 0]
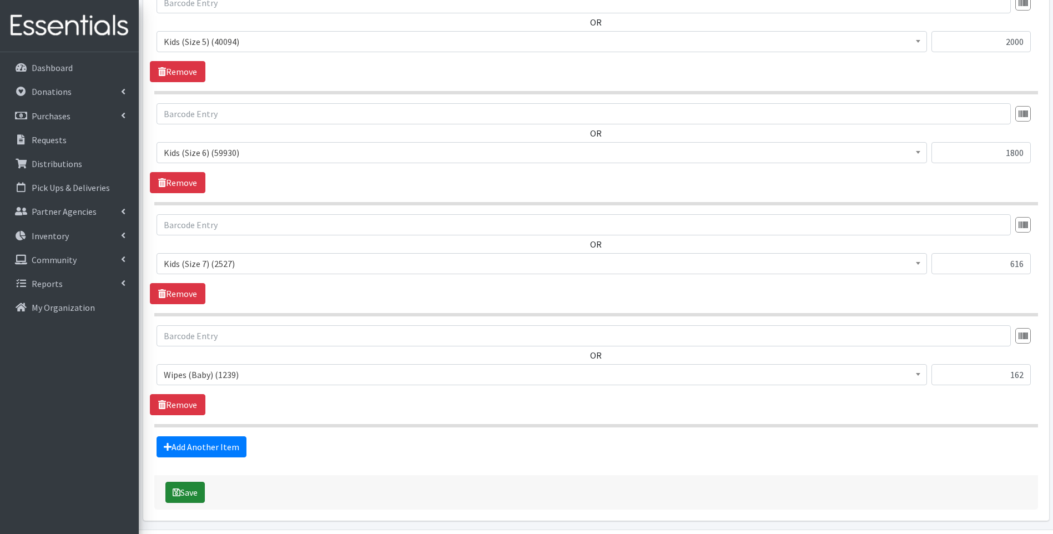
type textarea "Additional items: (25) Pack n Play's, (6) Car Seats & (40) Baby 2 Baby new Mom …"
click at [184, 497] on button "Save" at bounding box center [184, 492] width 39 height 21
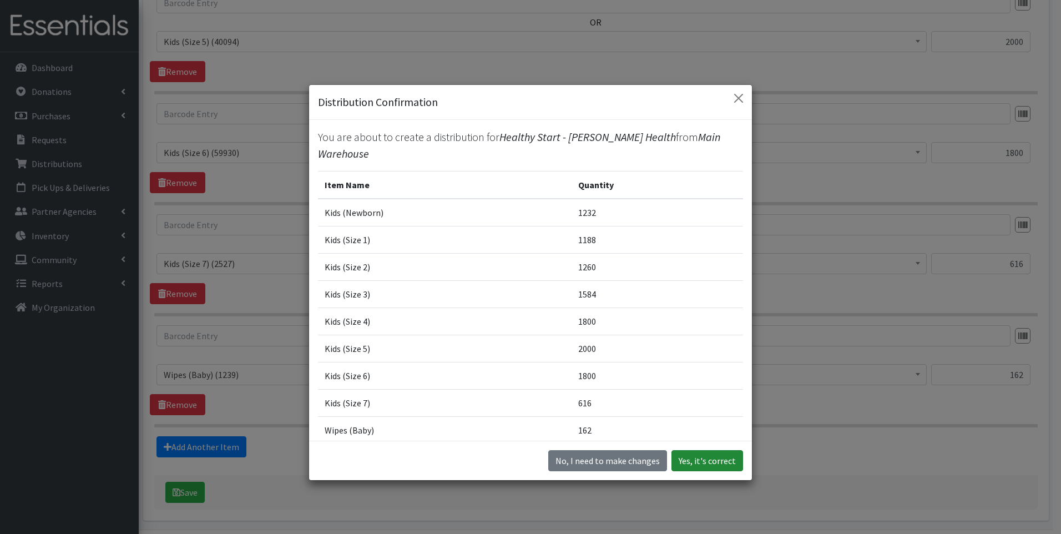
click at [692, 457] on button "Yes, it's correct" at bounding box center [708, 460] width 72 height 21
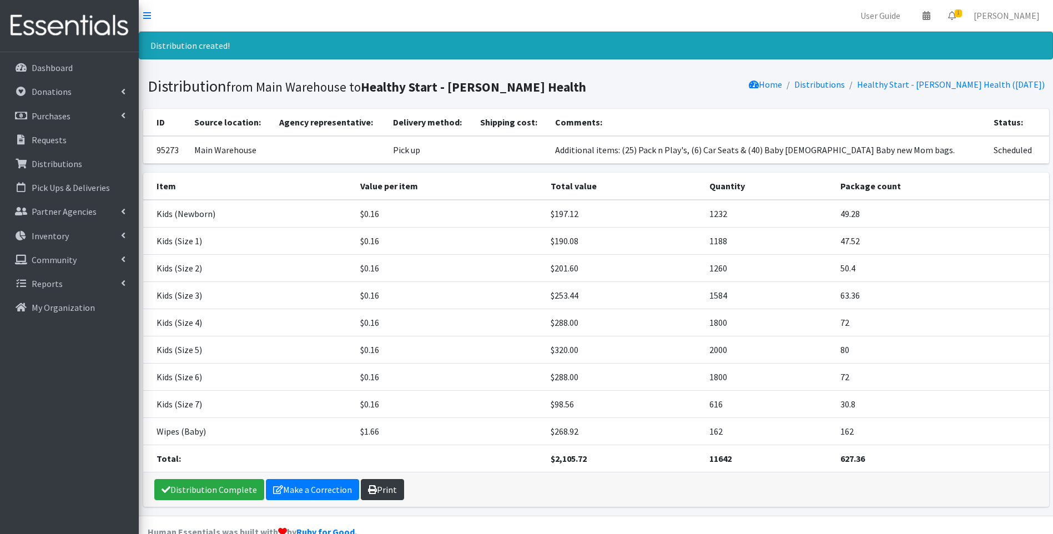
click at [373, 495] on link "Print" at bounding box center [382, 489] width 43 height 21
click at [207, 486] on link "Distribution Complete" at bounding box center [209, 489] width 110 height 21
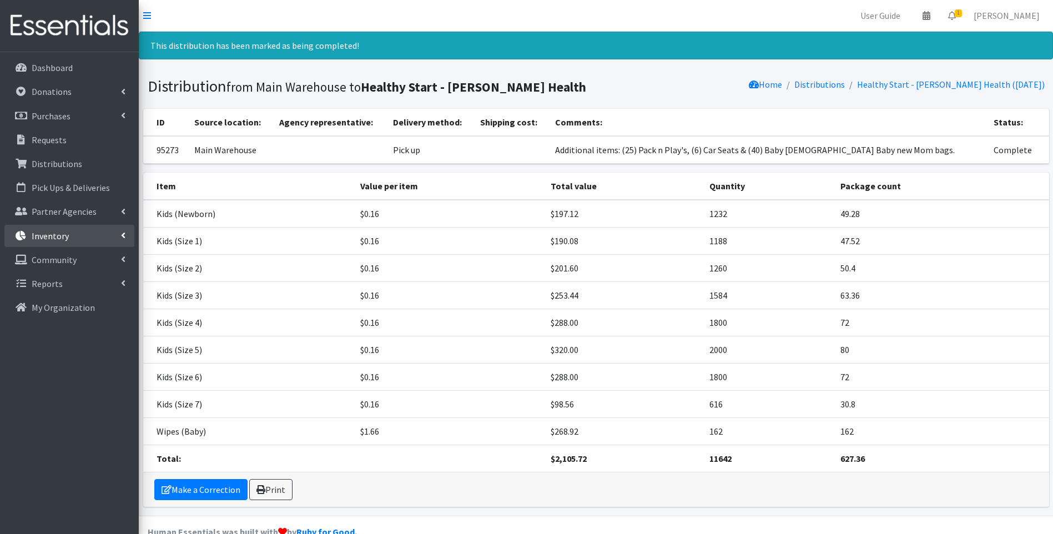
click at [60, 238] on p "Inventory" at bounding box center [50, 235] width 37 height 11
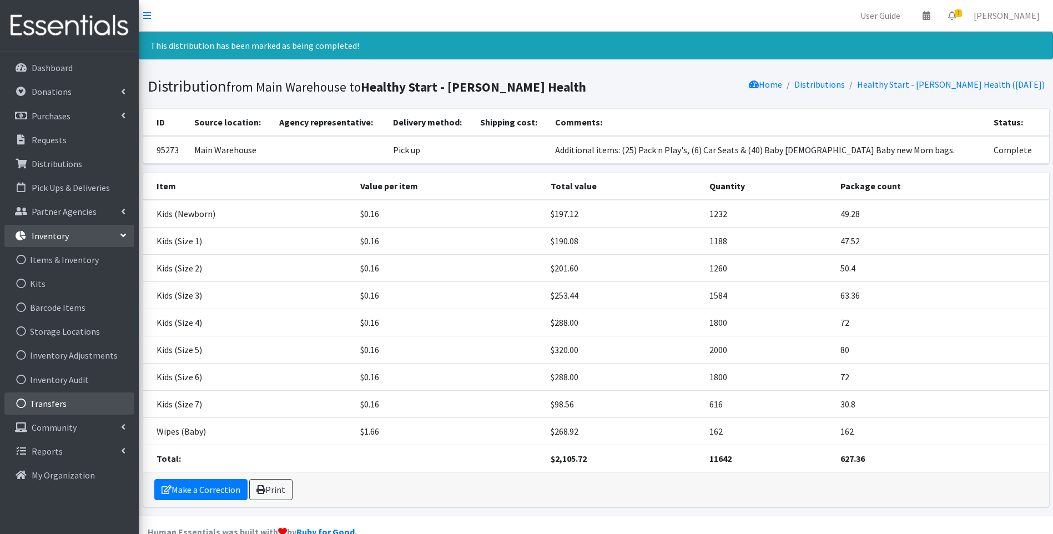
click at [74, 398] on link "Transfers" at bounding box center [69, 404] width 130 height 22
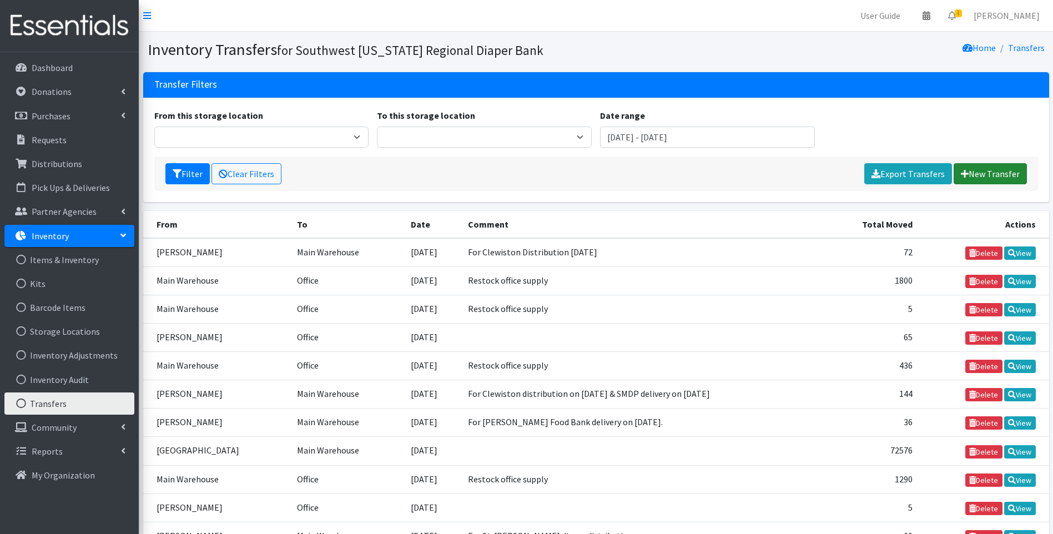
click at [995, 176] on link "New Transfer" at bounding box center [990, 173] width 73 height 21
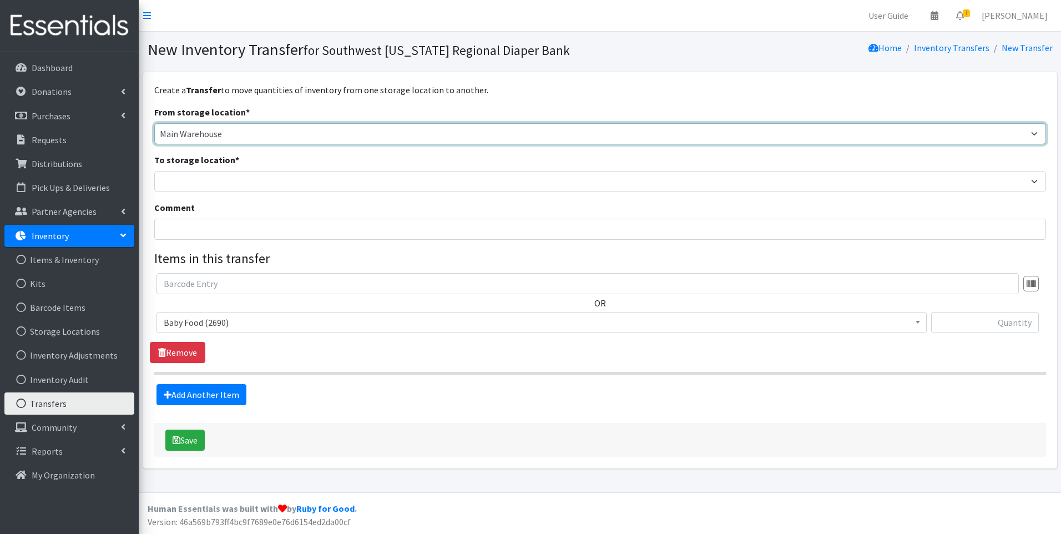
click at [373, 132] on select "Main Warehouse Office United Way Warehouse Winkler" at bounding box center [600, 133] width 892 height 21
select select "293"
click at [154, 123] on select "Main Warehouse Office United Way Warehouse Winkler" at bounding box center [600, 133] width 892 height 21
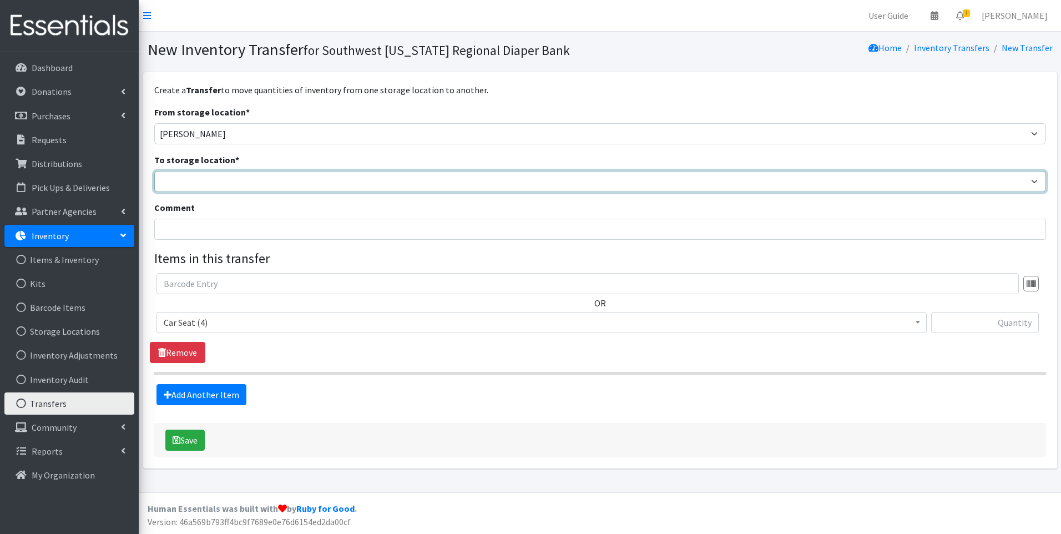
click at [280, 181] on select "Main Warehouse Office United Way Warehouse Winkler" at bounding box center [600, 181] width 892 height 21
select select "349"
click at [154, 171] on select "Main Warehouse Office United Way Warehouse Winkler" at bounding box center [600, 181] width 892 height 21
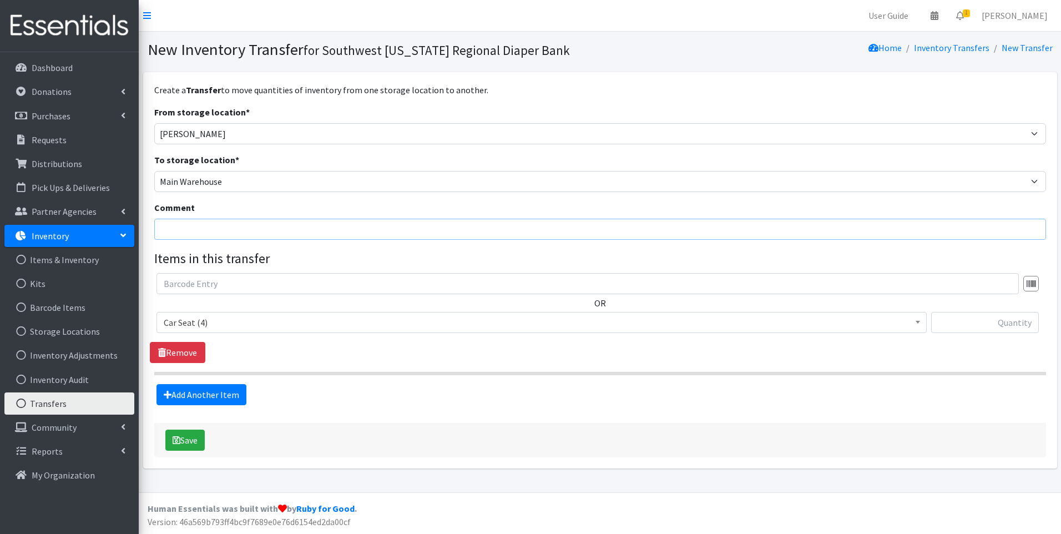
click at [280, 229] on input "Comment" at bounding box center [600, 229] width 892 height 21
type input "For Clewiston Diaper Distribution on 8/20/2025"
click at [200, 319] on span "Car Seat (4)" at bounding box center [542, 323] width 756 height 16
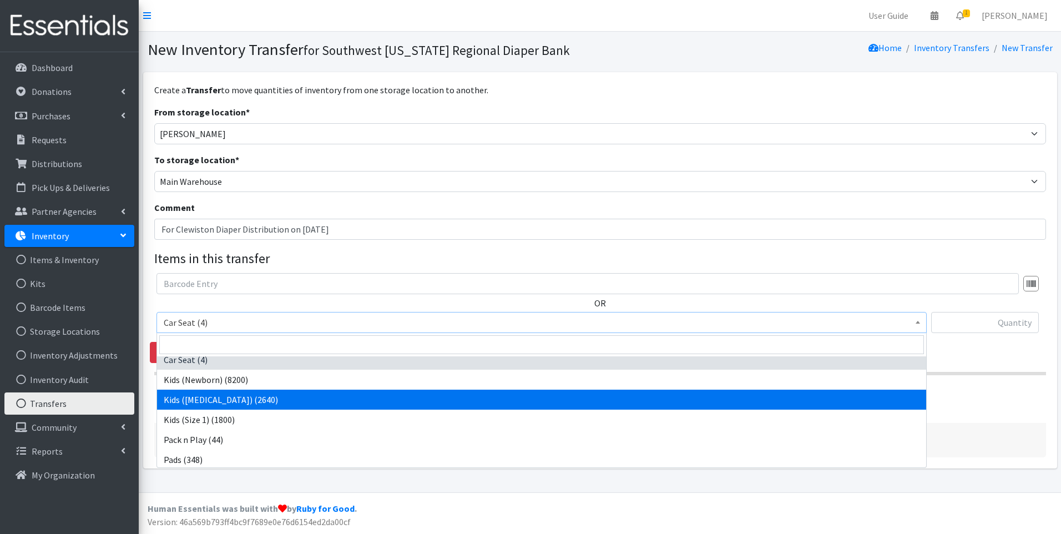
scroll to position [9, 0]
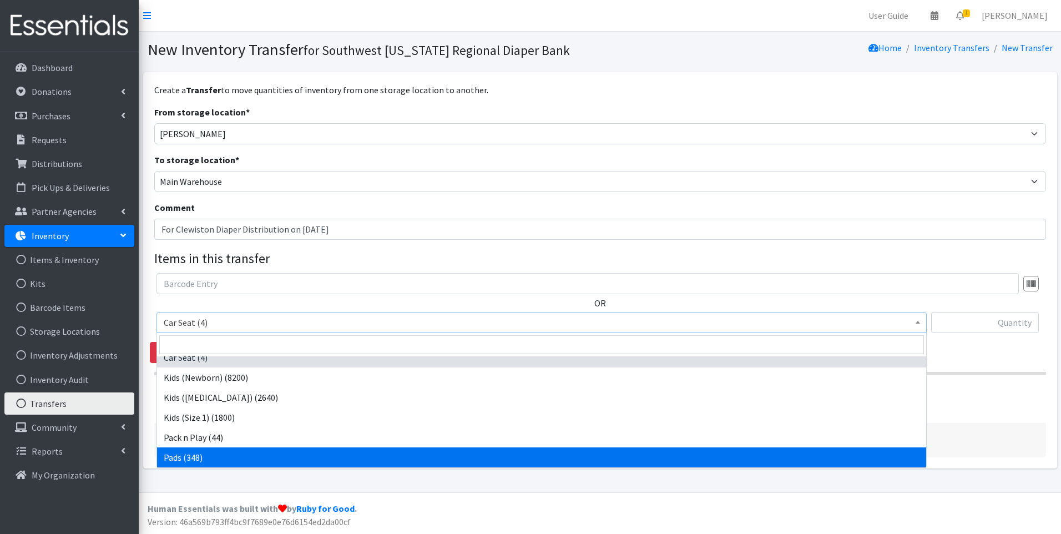
select select "10040"
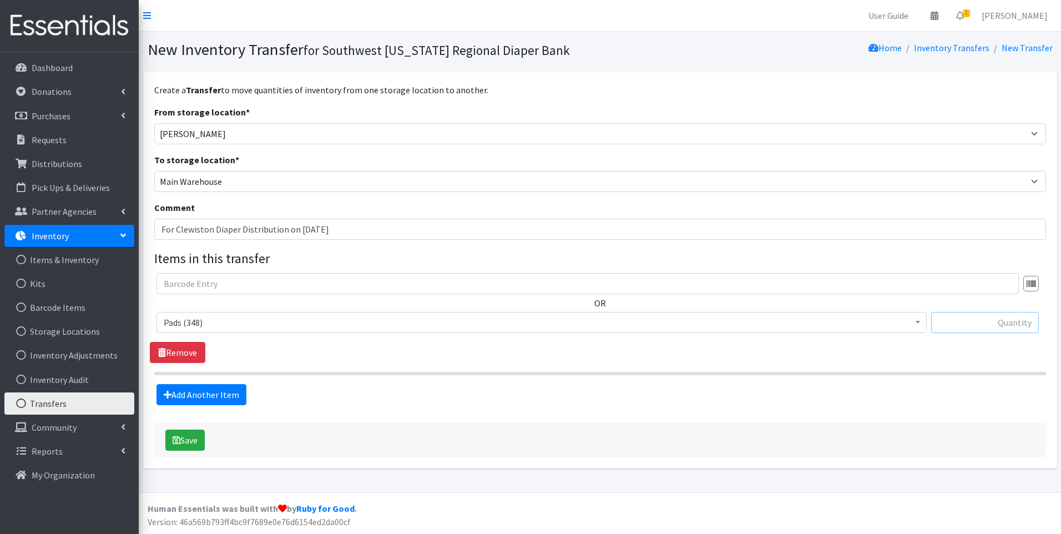
click at [1007, 326] on input "text" at bounding box center [986, 322] width 108 height 21
type input "84"
click at [192, 435] on button "Save" at bounding box center [184, 440] width 39 height 21
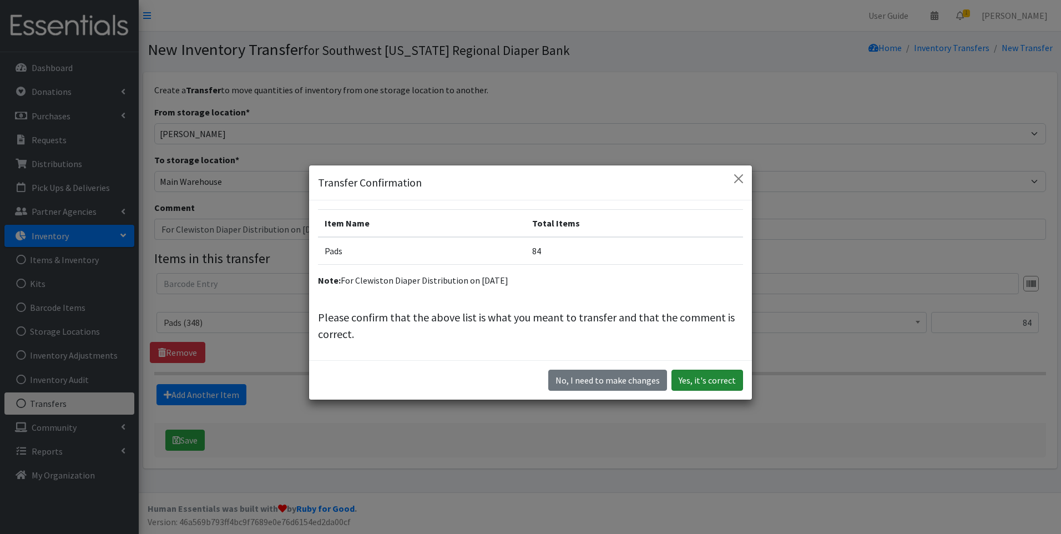
click at [718, 384] on button "Yes, it's correct" at bounding box center [708, 380] width 72 height 21
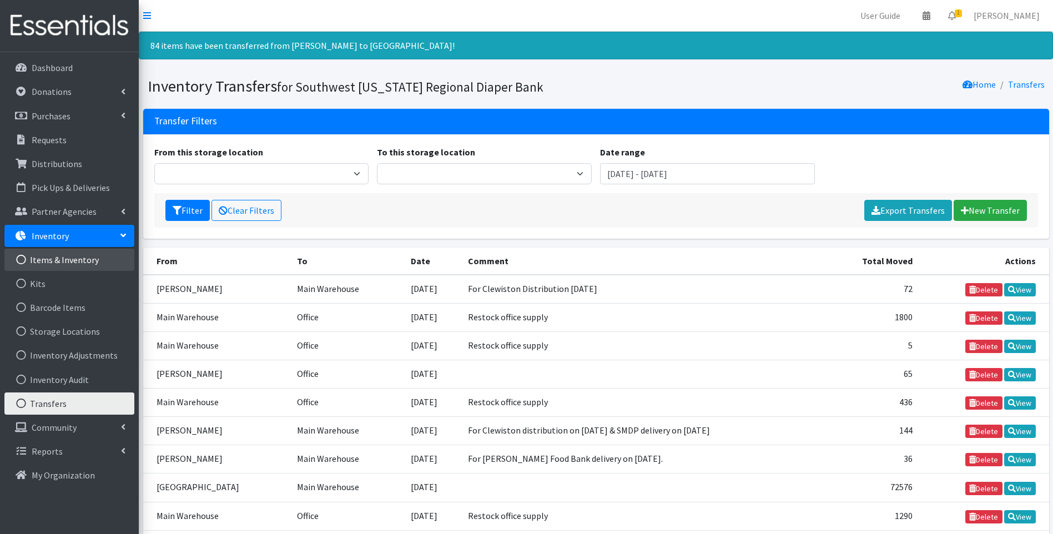
click at [65, 260] on link "Items & Inventory" at bounding box center [69, 260] width 130 height 22
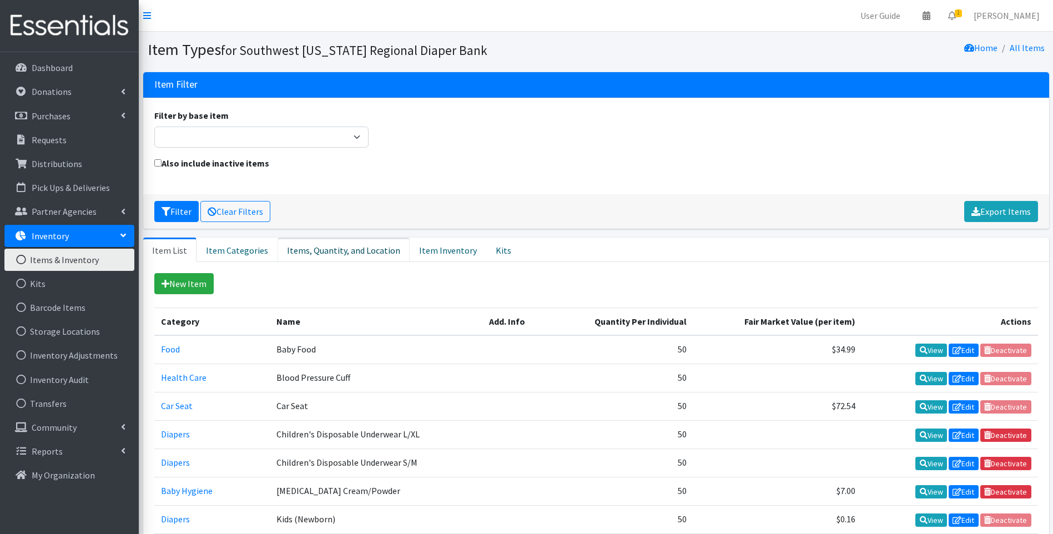
click at [331, 255] on link "Items, Quantity, and Location" at bounding box center [344, 250] width 132 height 24
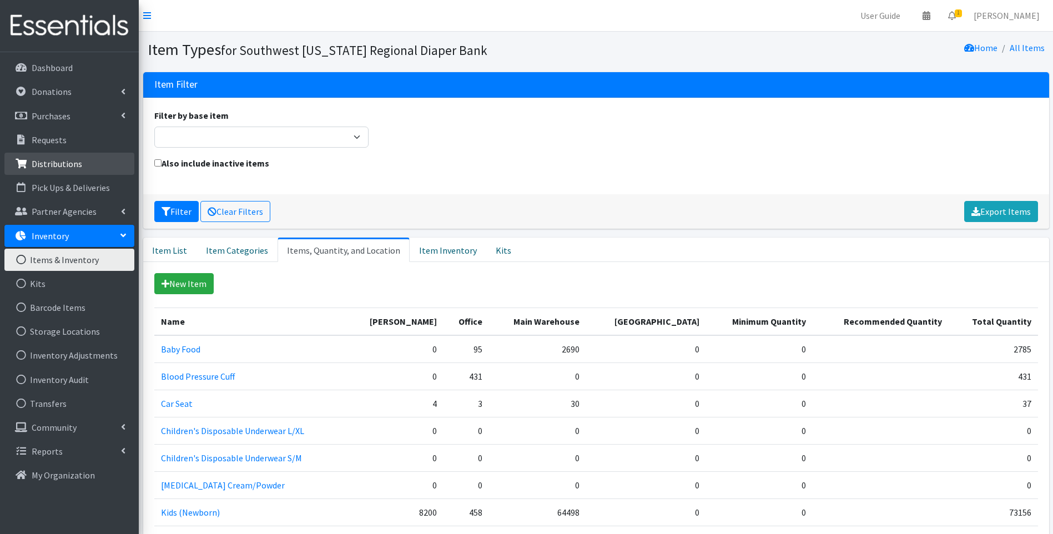
click at [62, 163] on p "Distributions" at bounding box center [57, 163] width 51 height 11
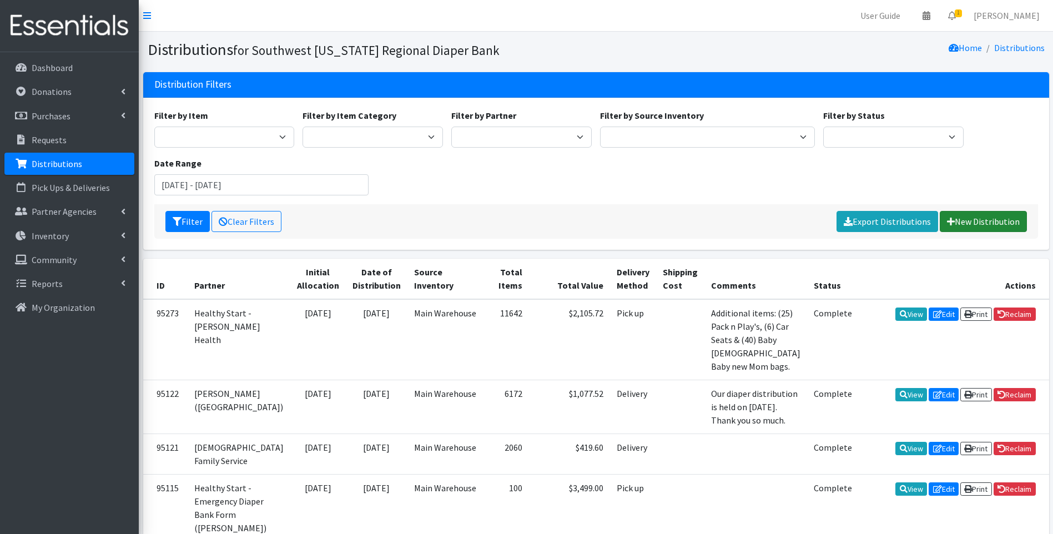
click at [987, 214] on link "New Distribution" at bounding box center [983, 221] width 87 height 21
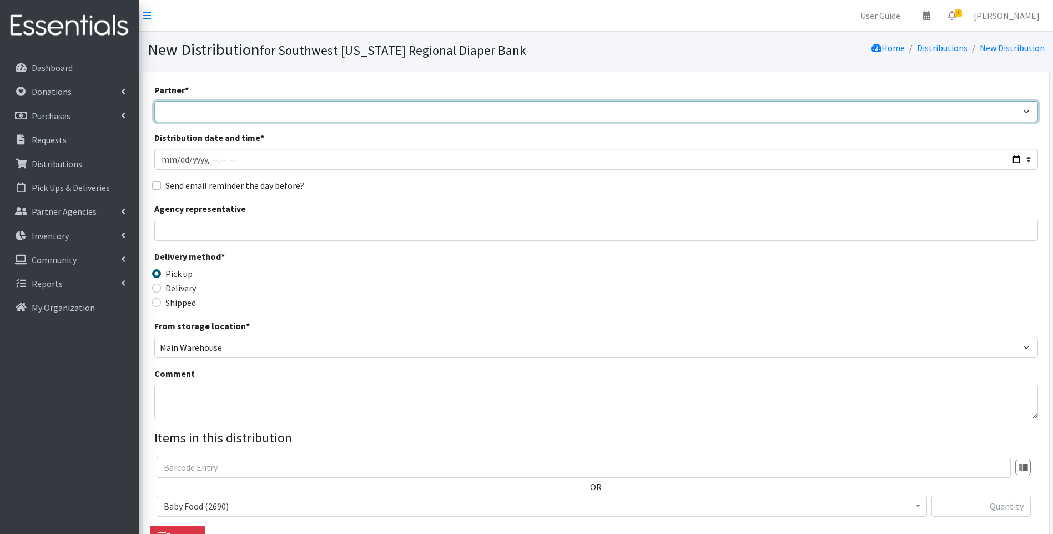
click at [280, 110] on select "ACT Abuse Counseling & Treatment Bayshore Fire Department Bonita Springs Assist…" at bounding box center [596, 111] width 884 height 21
select select "3690"
click at [154, 101] on select "ACT Abuse Counseling & Treatment Bayshore Fire Department Bonita Springs Assist…" at bounding box center [596, 111] width 884 height 21
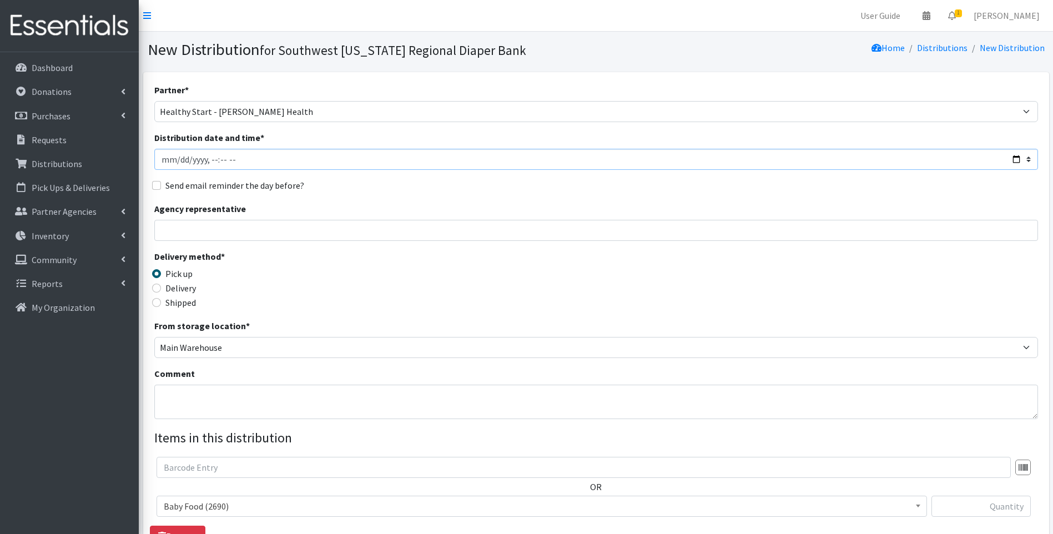
click at [1017, 160] on input "Distribution date and time *" at bounding box center [596, 159] width 884 height 21
type input "2025-08-25T09:30"
click at [398, 265] on div "Delivery method * Pick up Delivery Shipped Shipping cost" at bounding box center [596, 284] width 884 height 69
click at [182, 286] on label "Delivery" at bounding box center [180, 287] width 31 height 13
click at [161, 286] on input "Delivery" at bounding box center [156, 288] width 9 height 9
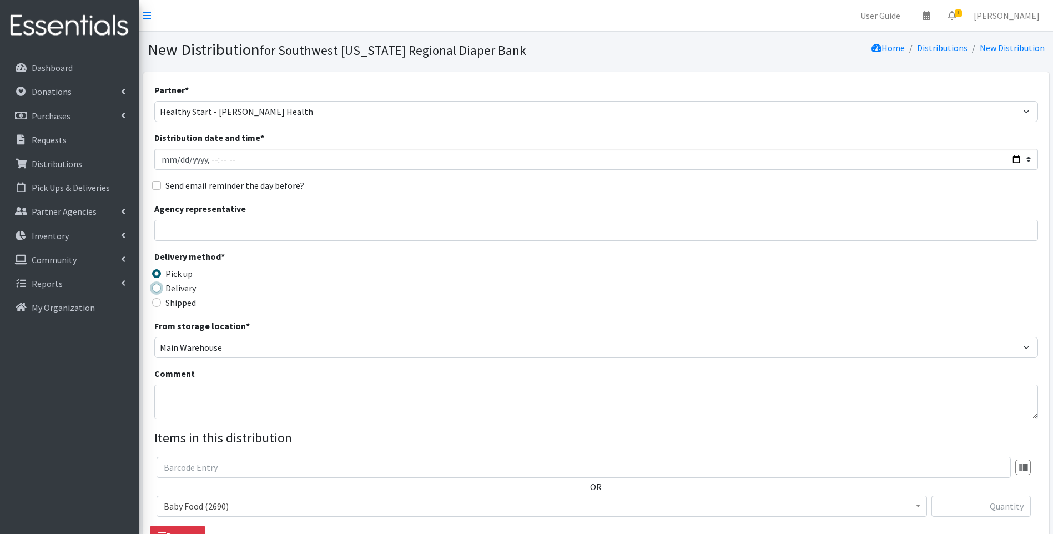
radio input "true"
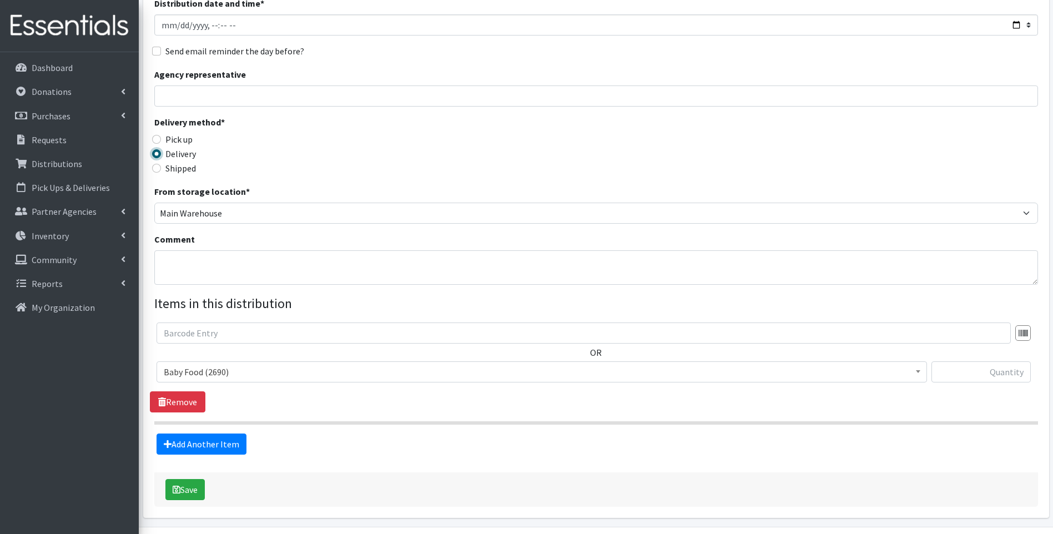
scroll to position [148, 0]
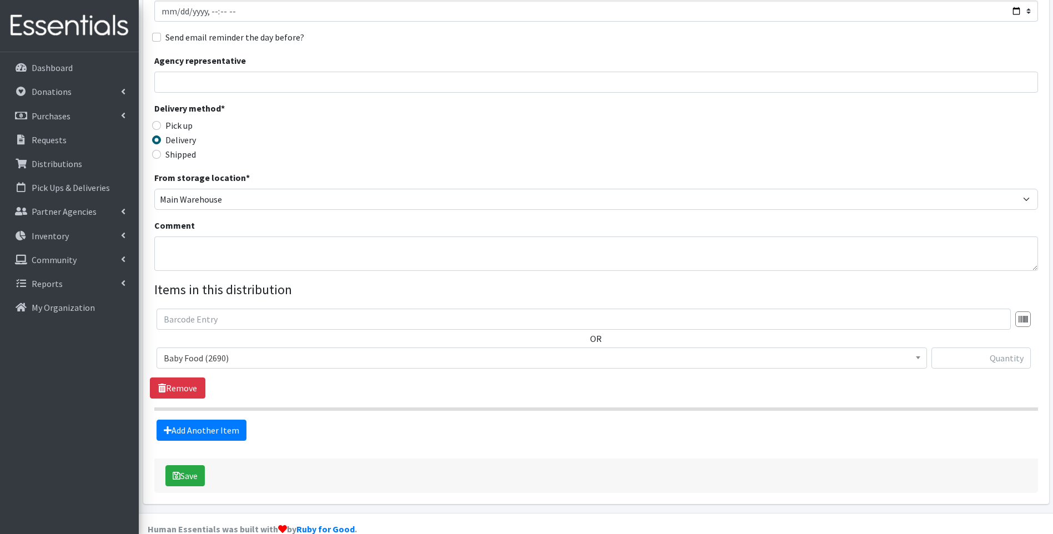
click at [284, 360] on span "Baby Food (2690)" at bounding box center [542, 358] width 756 height 16
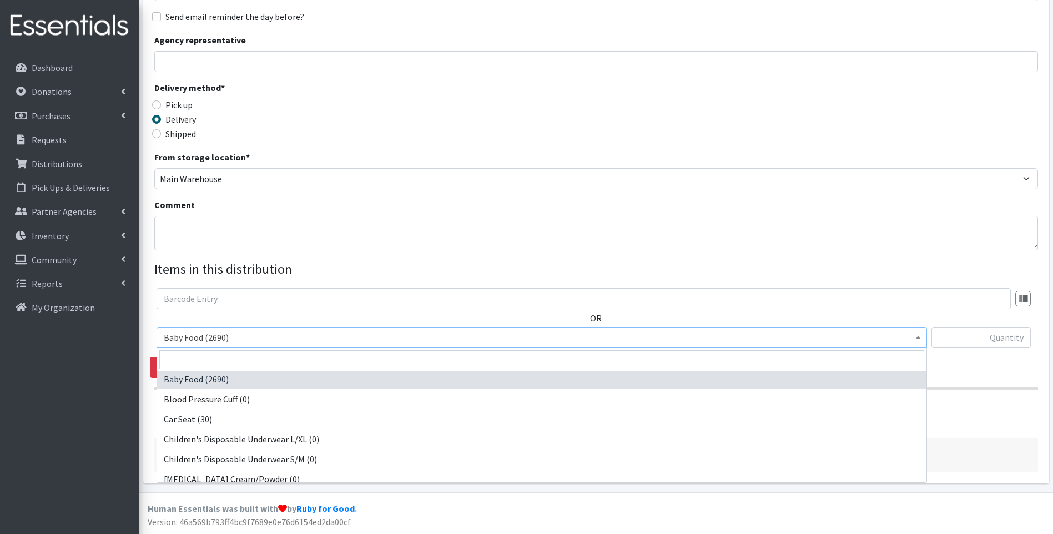
scroll to position [0, 0]
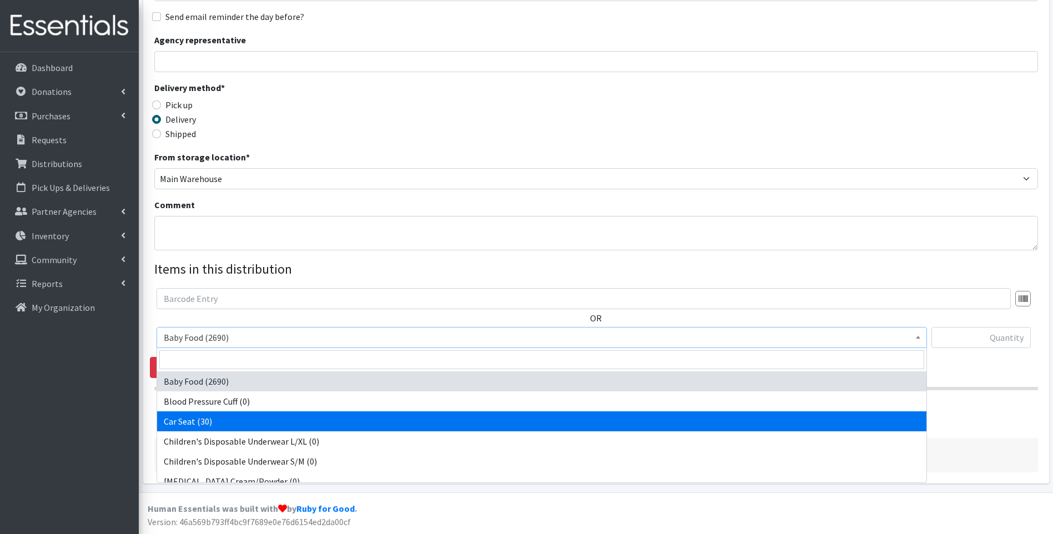
select select "12362"
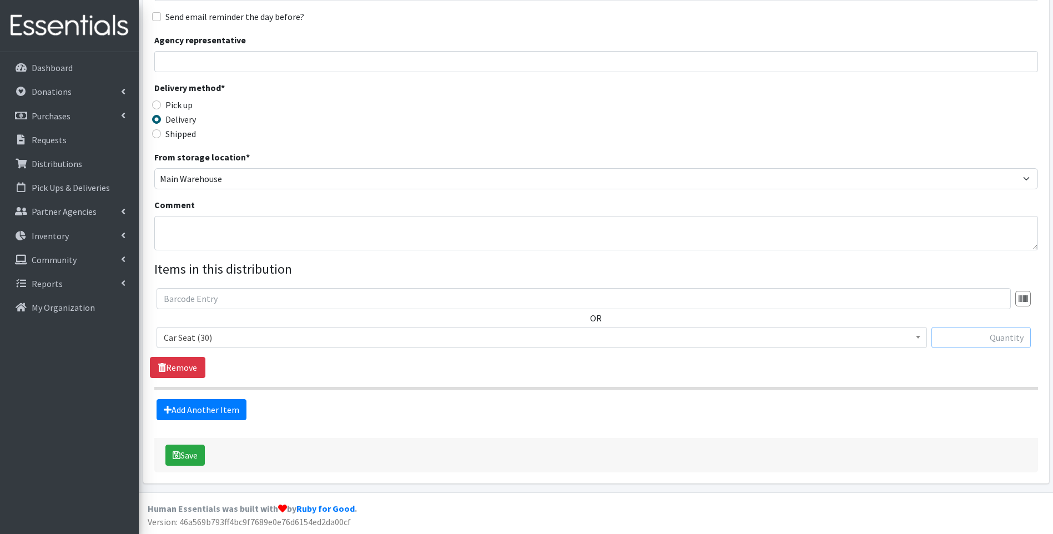
click at [967, 331] on input "text" at bounding box center [981, 337] width 99 height 21
type input "6"
click at [671, 401] on div "Add Another Item" at bounding box center [596, 409] width 892 height 21
click at [191, 452] on button "Save" at bounding box center [184, 455] width 39 height 21
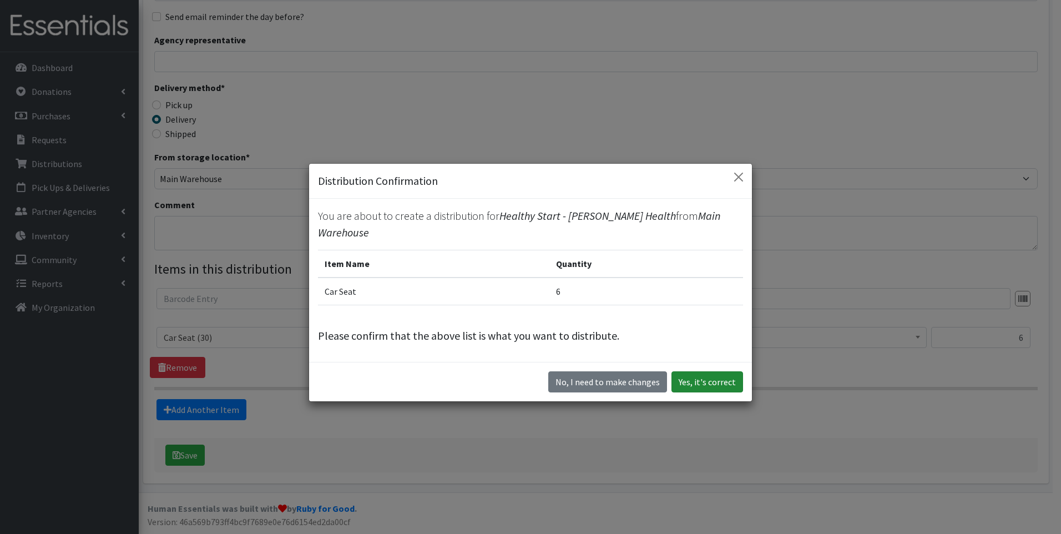
click at [716, 372] on button "Yes, it's correct" at bounding box center [708, 381] width 72 height 21
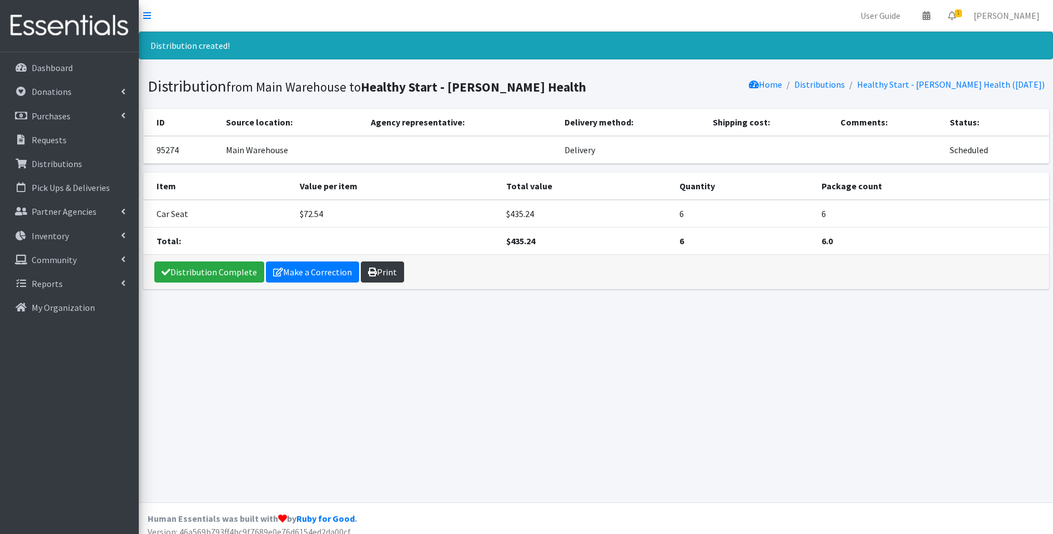
click at [368, 274] on icon at bounding box center [372, 272] width 9 height 9
click at [178, 268] on link "Distribution Complete" at bounding box center [209, 271] width 110 height 21
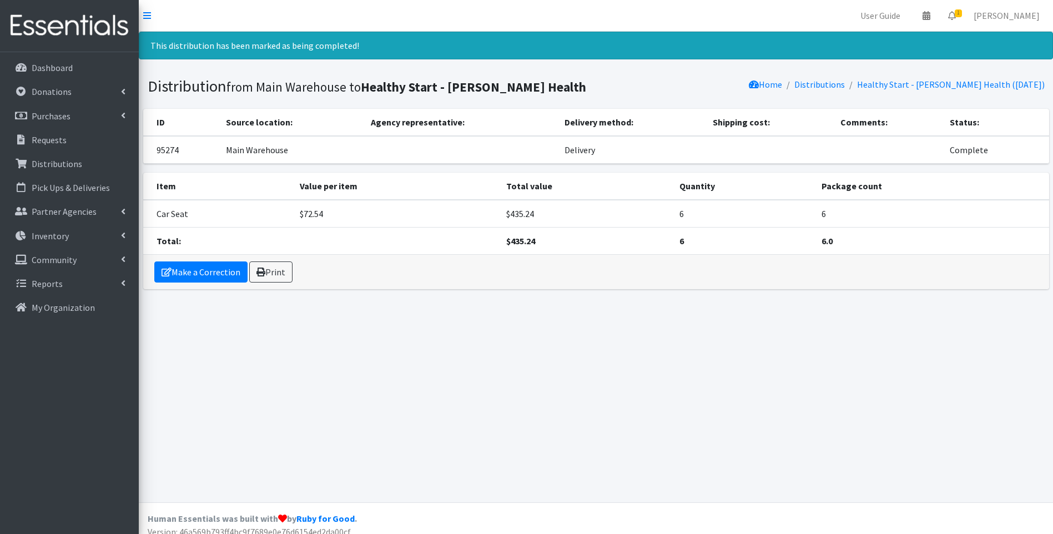
click at [67, 23] on img at bounding box center [69, 25] width 130 height 37
